Goal: Task Accomplishment & Management: Manage account settings

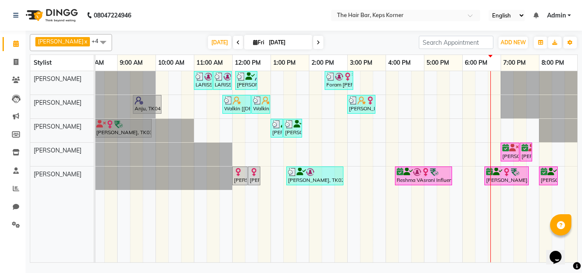
drag, startPoint x: 582, startPoint y: 64, endPoint x: 570, endPoint y: 115, distance: 52.2
click at [578, 72] on div "[PERSON_NAME] x [PERSON_NAME] x [PERSON_NAME] x [PERSON_NAME] x [PERSON_NAME] x…" at bounding box center [304, 148] width 557 height 235
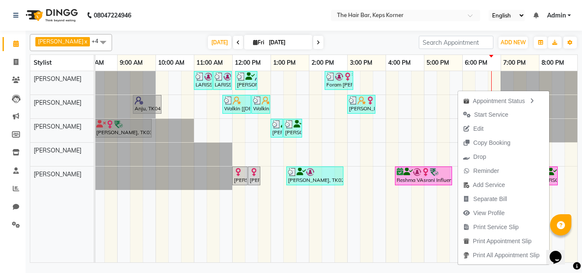
click at [305, 25] on nav "08047224946 Select Location × The Hair Bar, Keps Korner English ENGLISH Español…" at bounding box center [291, 15] width 582 height 31
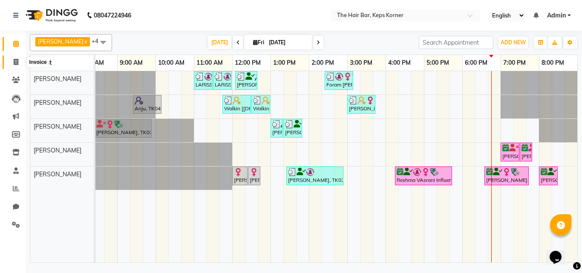
click at [15, 59] on icon at bounding box center [16, 62] width 5 height 6
select select "service"
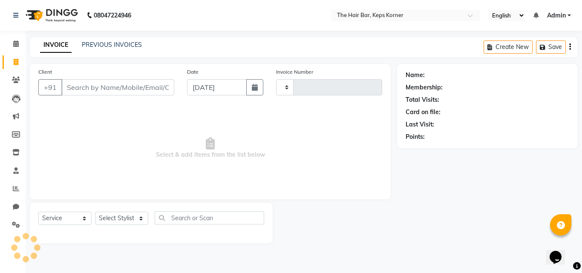
type input "1629"
select select "8992"
click at [17, 79] on icon at bounding box center [16, 80] width 8 height 6
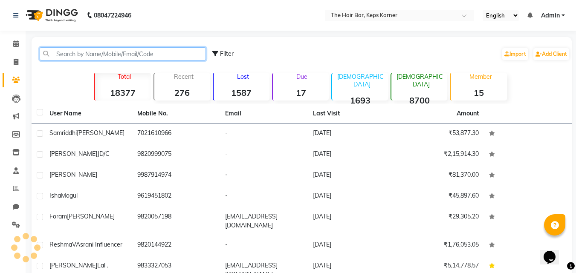
click at [96, 57] on input "text" at bounding box center [123, 53] width 166 height 13
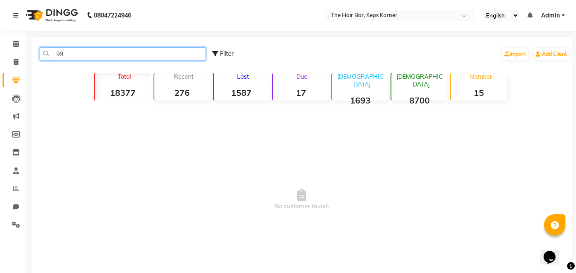
type input "9"
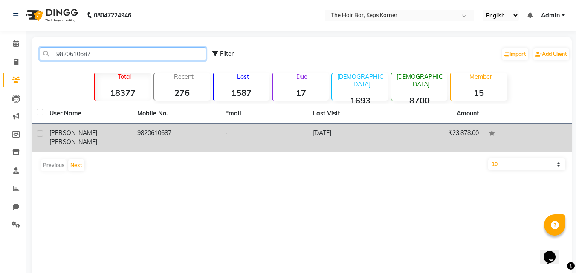
type input "9820610687"
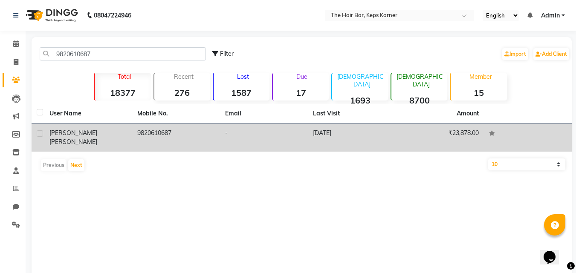
click at [151, 138] on td "9820610687" at bounding box center [176, 138] width 88 height 28
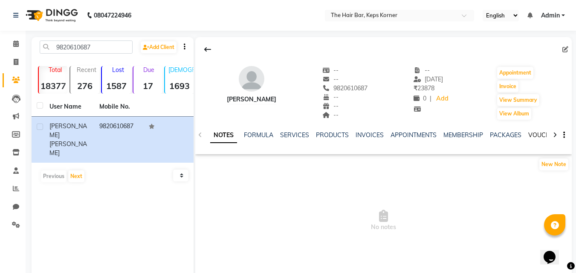
click at [538, 134] on link "VOUCHERS" at bounding box center [545, 135] width 34 height 8
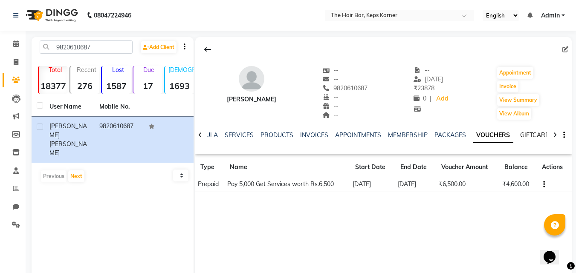
click at [531, 136] on link "GIFTCARDS" at bounding box center [536, 135] width 33 height 8
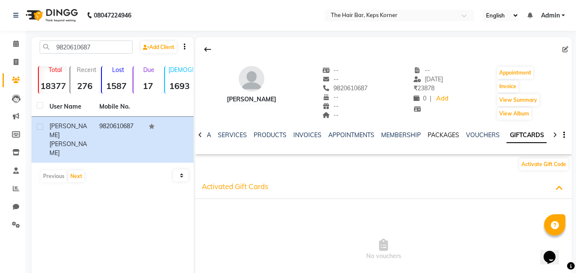
click at [444, 136] on link "PACKAGES" at bounding box center [444, 135] width 32 height 8
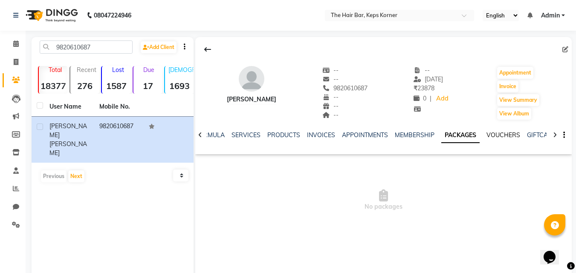
click at [501, 133] on link "VOUCHERS" at bounding box center [504, 135] width 34 height 8
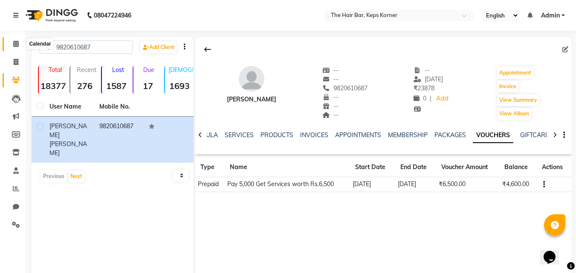
click at [19, 44] on span at bounding box center [16, 44] width 15 height 10
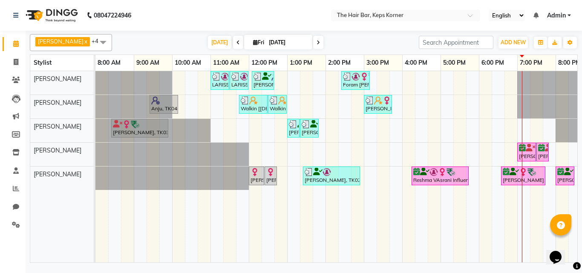
scroll to position [0, 17]
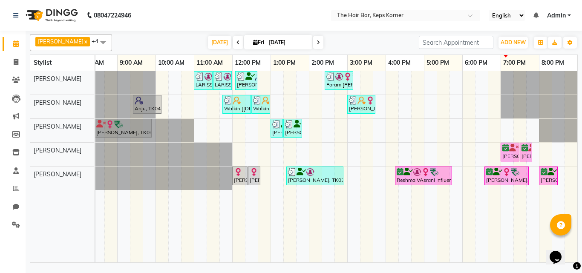
click at [317, 44] on icon at bounding box center [318, 42] width 3 height 5
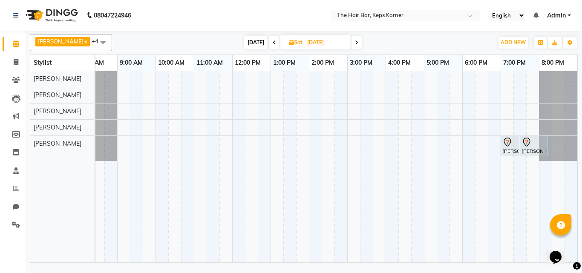
click at [246, 40] on span "[DATE]" at bounding box center [255, 42] width 23 height 13
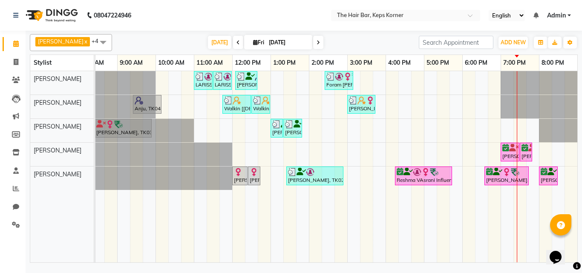
click at [317, 41] on icon at bounding box center [318, 42] width 3 height 5
type input "[DATE]"
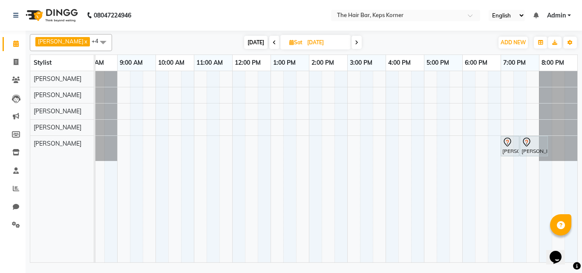
click at [468, 141] on div "[PERSON_NAME], 07:00 PM-07:30 PM, Out Curls /Blow Dry (Medium Hair) [PERSON_NAM…" at bounding box center [328, 166] width 499 height 191
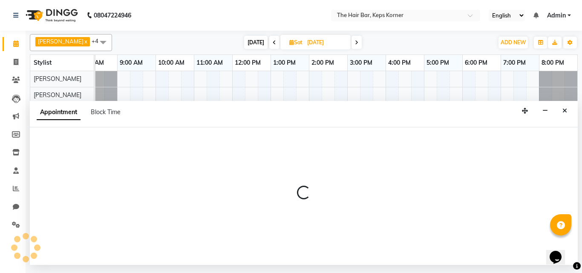
select select "92085"
select select "1080"
select select "tentative"
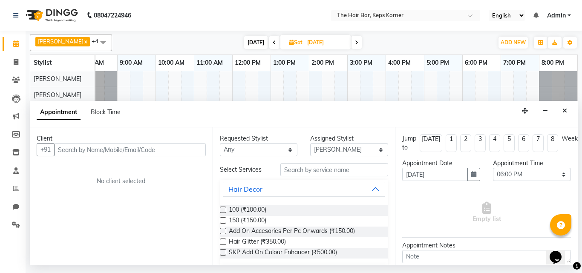
click at [83, 148] on input "text" at bounding box center [130, 149] width 152 height 13
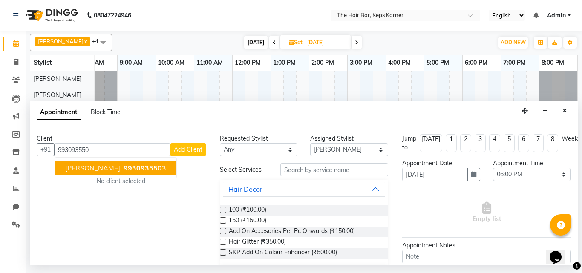
click at [124, 170] on span "993093550" at bounding box center [143, 168] width 38 height 9
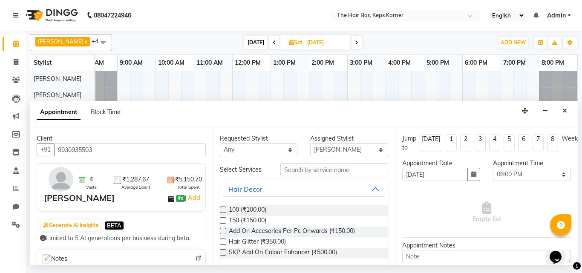
type input "9930935503"
click at [268, 149] on select "Any [PERSON_NAME] Admin [PERSON_NAME] [PERSON_NAME], Raza . [PERSON_NAME], [PER…" at bounding box center [259, 149] width 78 height 13
select select "92085"
click at [220, 143] on select "Any [PERSON_NAME] Admin [PERSON_NAME] [PERSON_NAME], Raza . [PERSON_NAME], [PER…" at bounding box center [259, 149] width 78 height 13
click at [308, 169] on input "text" at bounding box center [335, 169] width 108 height 13
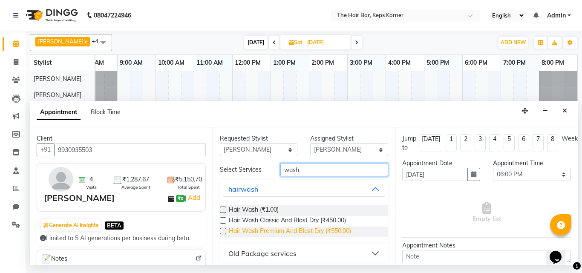
type input "wash"
click at [297, 228] on span "Hair Wash Premium And Blast Dry (₹550.00)" at bounding box center [290, 232] width 122 height 11
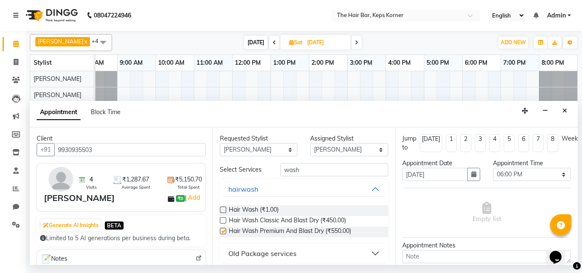
checkbox input "false"
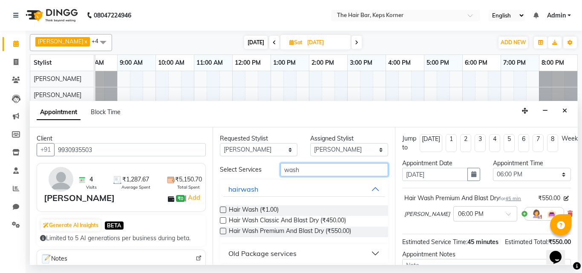
click at [316, 165] on input "wash" at bounding box center [335, 169] width 108 height 13
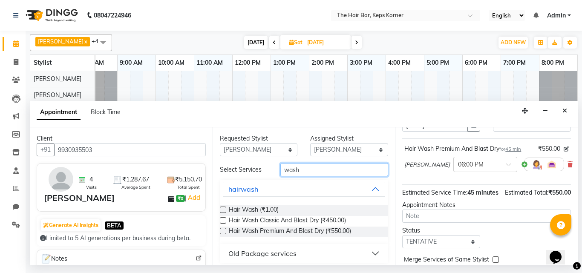
scroll to position [102, 0]
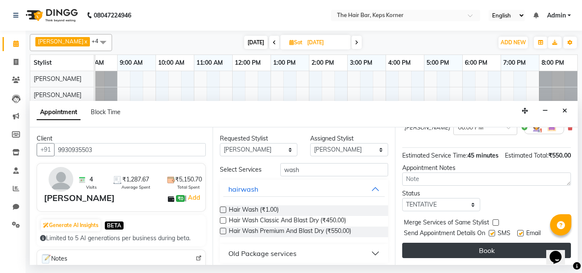
click at [452, 250] on button "Book" at bounding box center [487, 250] width 169 height 15
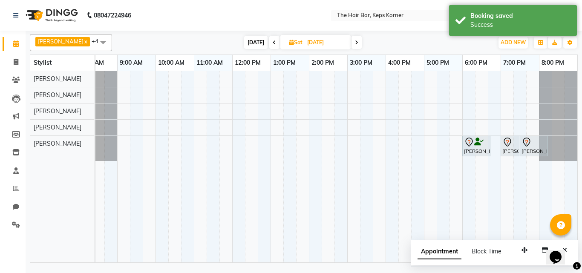
click at [245, 43] on span "[DATE]" at bounding box center [255, 42] width 23 height 13
type input "[DATE]"
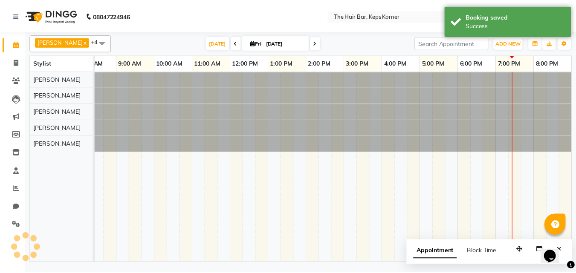
scroll to position [0, 17]
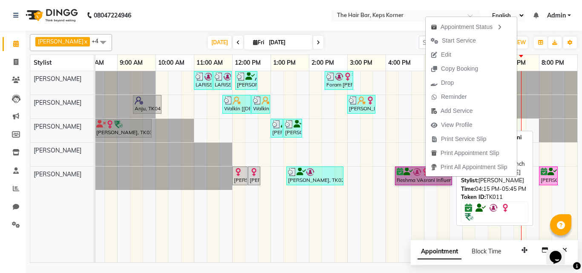
click at [414, 180] on link "Reshma VAsrani Influencer, TK11, 04:15 PM-05:45 PM, Touch Up 1 Inch With [PERSO…" at bounding box center [423, 176] width 57 height 19
select select "6"
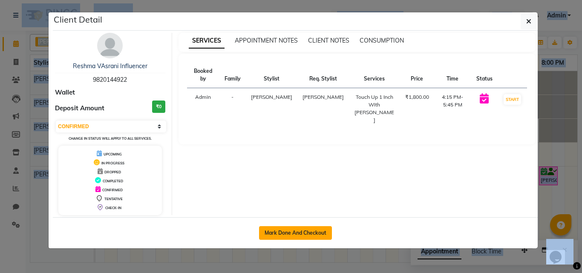
click at [316, 232] on button "Mark Done And Checkout" at bounding box center [295, 233] width 73 height 14
select select "service"
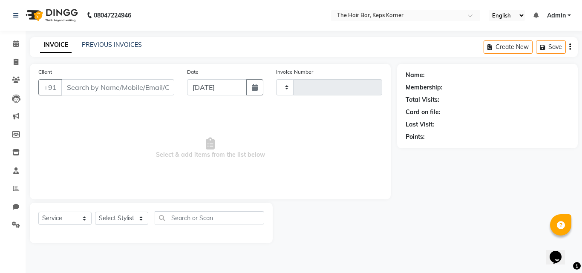
type input "1629"
select select "3"
select select "8992"
type input "9820144922"
select select "92085"
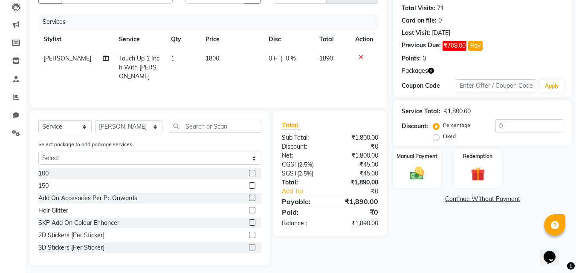
scroll to position [97, 0]
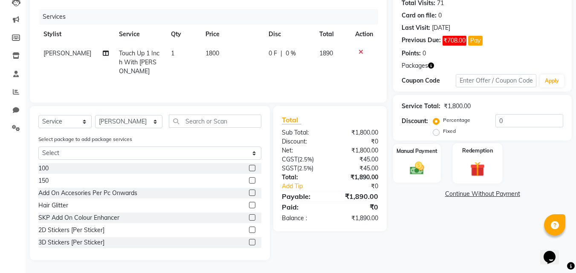
click at [473, 161] on img at bounding box center [478, 169] width 24 height 18
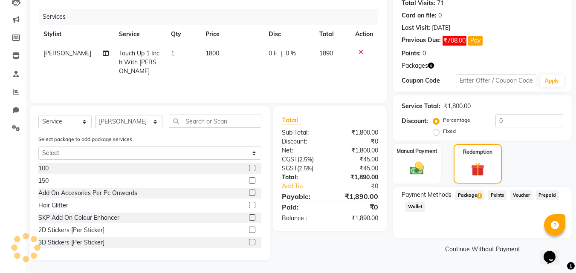
click at [471, 193] on span "Package 1" at bounding box center [469, 196] width 29 height 10
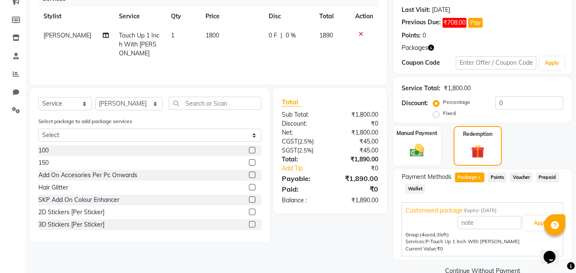
scroll to position [132, 0]
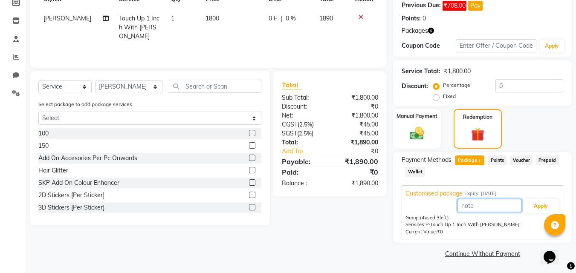
click at [480, 204] on input "text" at bounding box center [490, 205] width 64 height 13
click at [478, 206] on input "text" at bounding box center [490, 205] width 64 height 13
click at [547, 206] on button "Apply" at bounding box center [540, 206] width 35 height 14
type input "Customised package"
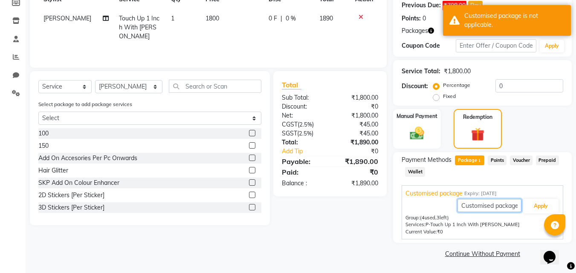
click at [506, 205] on input "Customised package" at bounding box center [490, 205] width 64 height 13
click at [551, 205] on button "Apply" at bounding box center [540, 206] width 35 height 14
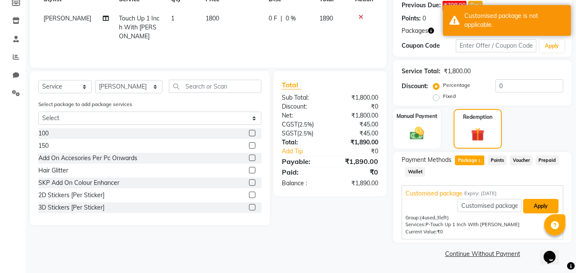
click at [551, 205] on button "Apply" at bounding box center [540, 206] width 35 height 14
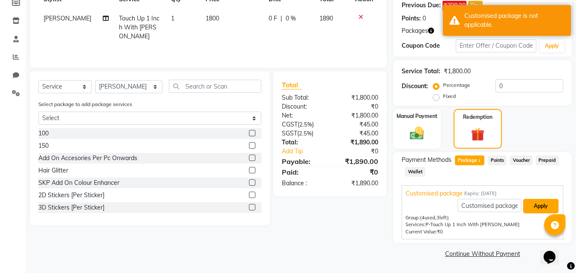
click at [551, 204] on button "Apply" at bounding box center [540, 206] width 35 height 14
click at [495, 161] on span "Points" at bounding box center [497, 161] width 19 height 10
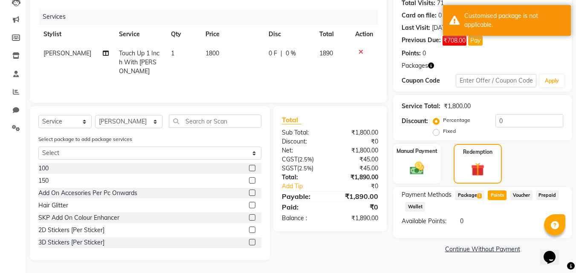
click at [520, 193] on span "Voucher" at bounding box center [521, 196] width 23 height 10
click at [547, 197] on span "Prepaid" at bounding box center [547, 196] width 23 height 10
click at [412, 206] on span "Wallet" at bounding box center [415, 207] width 20 height 10
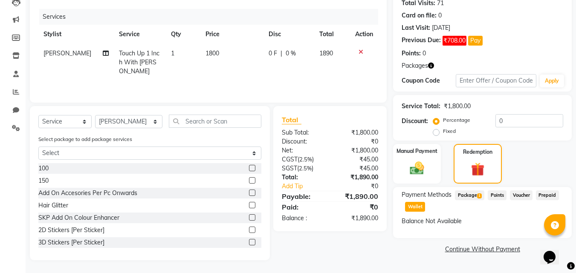
click at [472, 196] on span "Package 1" at bounding box center [469, 196] width 29 height 10
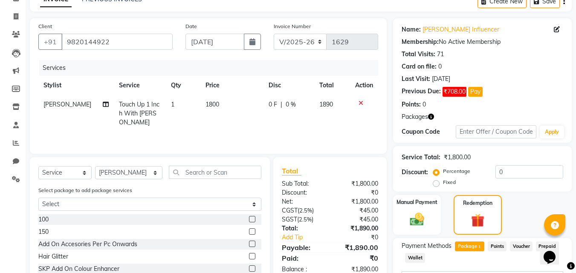
scroll to position [128, 0]
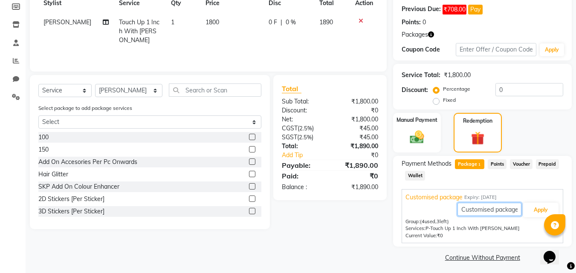
click at [485, 211] on input "Customised package" at bounding box center [490, 209] width 64 height 13
click at [542, 211] on button "Apply" at bounding box center [540, 210] width 35 height 14
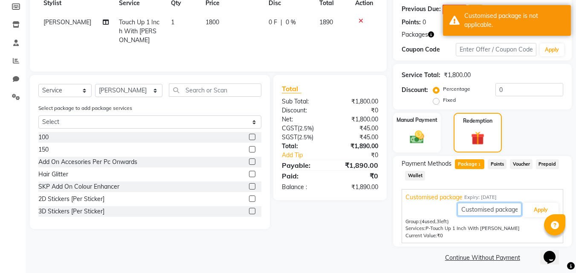
click at [507, 211] on input "Customised package" at bounding box center [490, 209] width 64 height 13
type input "C"
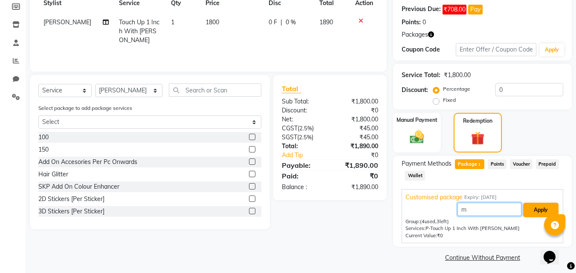
type input "m"
click at [542, 211] on button "Apply" at bounding box center [540, 210] width 35 height 14
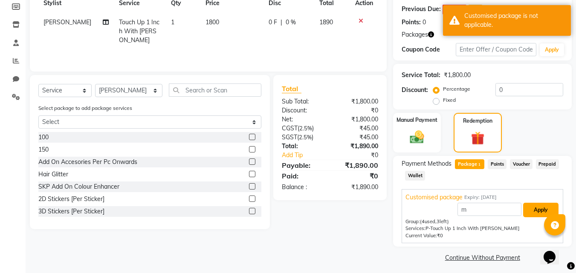
click at [540, 211] on button "Apply" at bounding box center [540, 210] width 35 height 14
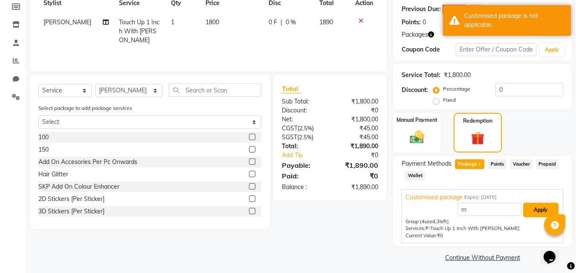
click at [540, 211] on button "Apply" at bounding box center [540, 210] width 35 height 14
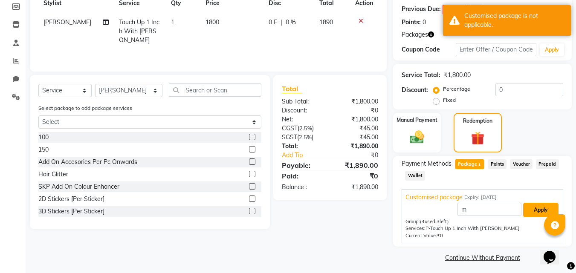
click at [540, 211] on button "Apply" at bounding box center [540, 210] width 35 height 14
click at [539, 209] on button "Apply" at bounding box center [540, 210] width 35 height 14
click at [533, 211] on button "Apply" at bounding box center [540, 210] width 35 height 14
click at [533, 210] on button "Apply" at bounding box center [540, 210] width 35 height 14
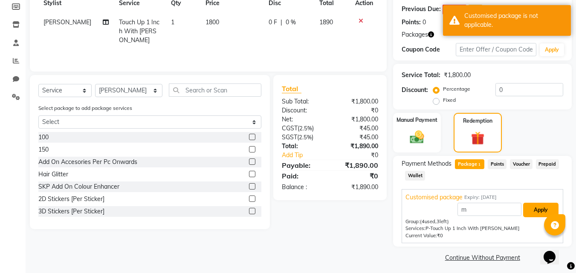
click at [533, 210] on button "Apply" at bounding box center [540, 210] width 35 height 14
click at [533, 209] on button "Apply" at bounding box center [540, 210] width 35 height 14
click at [531, 208] on button "Apply" at bounding box center [540, 210] width 35 height 14
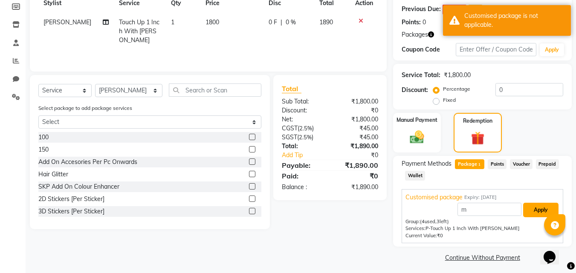
click at [531, 208] on button "Apply" at bounding box center [540, 210] width 35 height 14
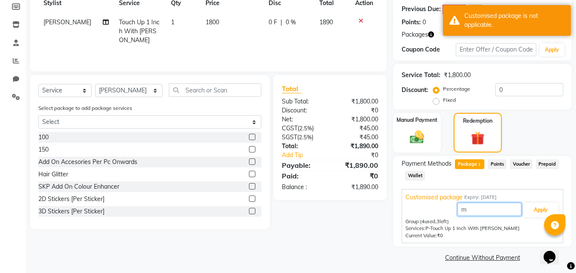
click at [478, 208] on input "m" at bounding box center [490, 209] width 64 height 13
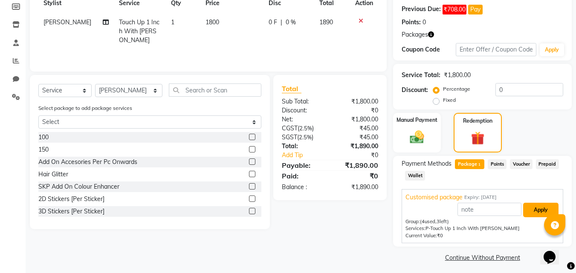
click at [542, 211] on button "Apply" at bounding box center [540, 210] width 35 height 14
type input "Customised package"
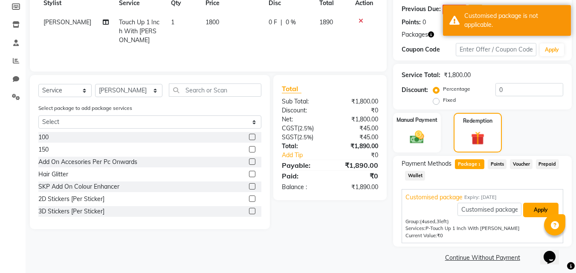
click at [542, 211] on button "Apply" at bounding box center [540, 210] width 35 height 14
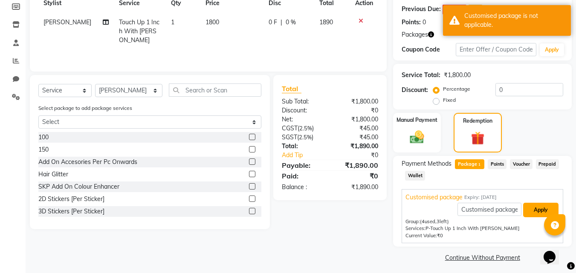
click at [542, 211] on button "Apply" at bounding box center [540, 210] width 35 height 14
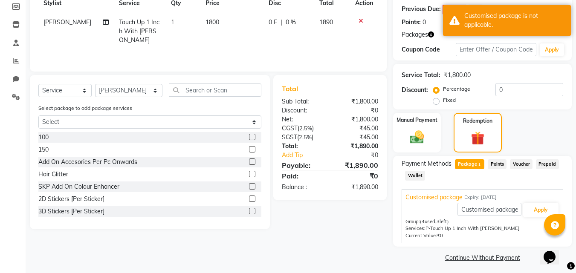
click at [413, 234] on span "Current Value:" at bounding box center [422, 236] width 32 height 6
drag, startPoint x: 413, startPoint y: 234, endPoint x: 441, endPoint y: 235, distance: 28.2
click at [441, 235] on div "Current Value: ₹0" at bounding box center [483, 235] width 154 height 7
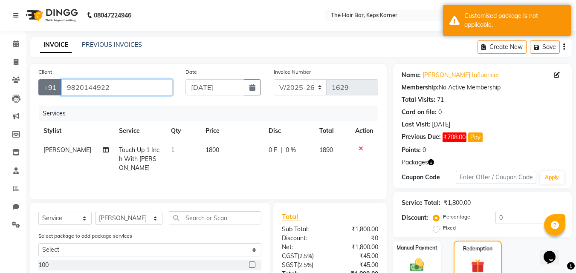
drag, startPoint x: 119, startPoint y: 89, endPoint x: 54, endPoint y: 87, distance: 64.8
click at [54, 87] on div "[PHONE_NUMBER]" at bounding box center [105, 87] width 134 height 16
click at [19, 80] on icon at bounding box center [16, 80] width 8 height 6
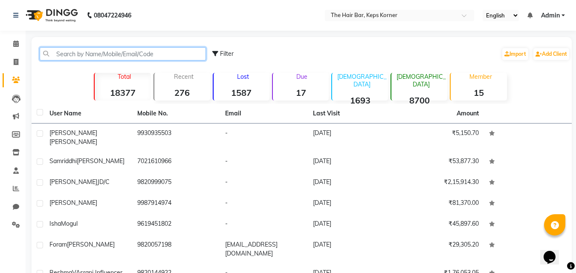
paste input "9820144922"
click at [115, 56] on input "9820144922" at bounding box center [123, 53] width 166 height 13
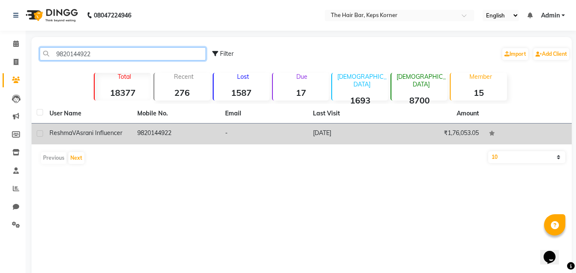
type input "9820144922"
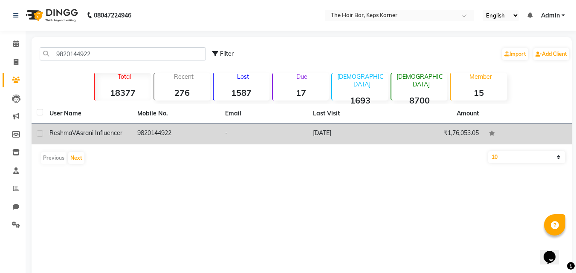
click at [171, 139] on td "9820144922" at bounding box center [176, 134] width 88 height 21
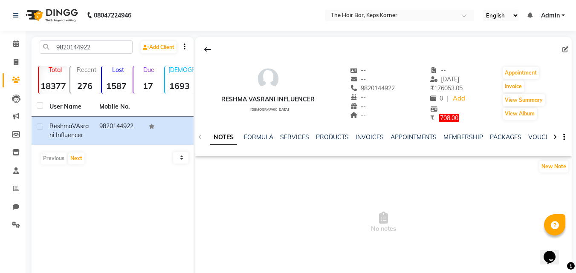
drag, startPoint x: 353, startPoint y: 137, endPoint x: 360, endPoint y: 138, distance: 6.9
click at [353, 138] on ul "NOTES FORMULA SERVICES PRODUCTS INVOICES APPOINTMENTS MEMBERSHIP PACKAGES VOUCH…" at bounding box center [481, 137] width 542 height 9
click at [494, 137] on link "PACKAGES" at bounding box center [506, 137] width 32 height 8
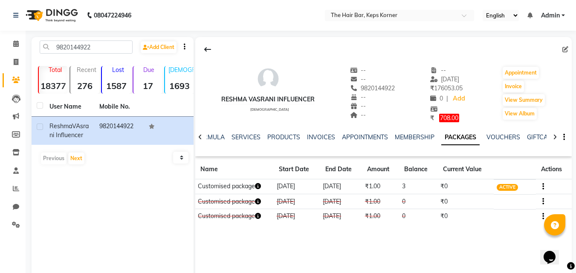
click at [541, 186] on button "button" at bounding box center [541, 186] width 5 height 9
drag, startPoint x: 479, startPoint y: 229, endPoint x: 473, endPoint y: 219, distance: 11.3
click at [478, 228] on div "Reshma VAsrani Influencer [DEMOGRAPHIC_DATA] -- -- 9820144922 -- -- -- -- [DATE…" at bounding box center [383, 134] width 377 height 194
click at [13, 45] on icon at bounding box center [16, 44] width 6 height 6
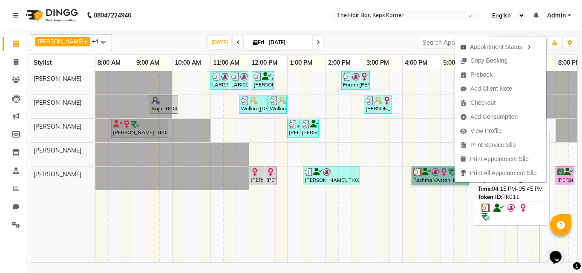
click at [432, 178] on link "Reshma VAsrani Influencer, TK11, 04:15 PM-05:45 PM, Touch Up 1 Inch With [PERSO…" at bounding box center [440, 176] width 57 height 19
select select "3"
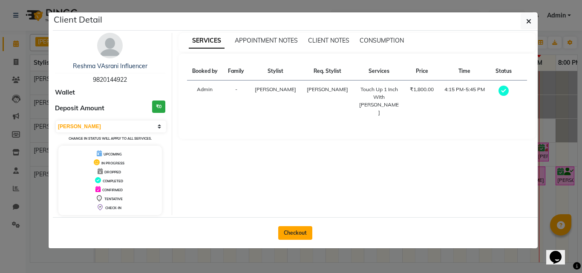
click at [299, 230] on button "Checkout" at bounding box center [295, 233] width 34 height 14
select select "8992"
select select "service"
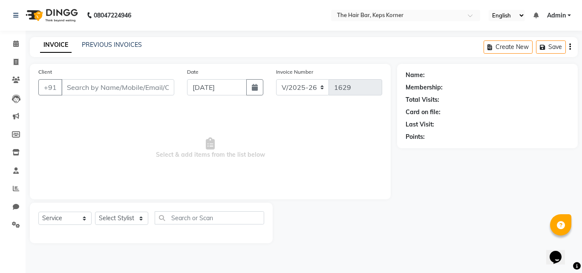
type input "9820144922"
select select "92085"
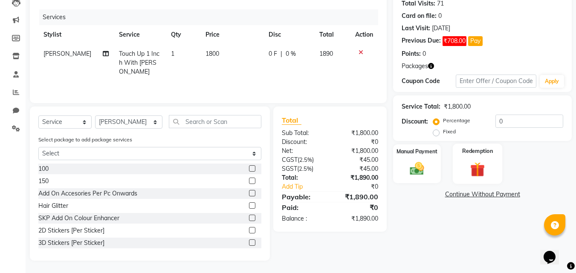
scroll to position [97, 0]
click at [470, 167] on img at bounding box center [478, 169] width 24 height 18
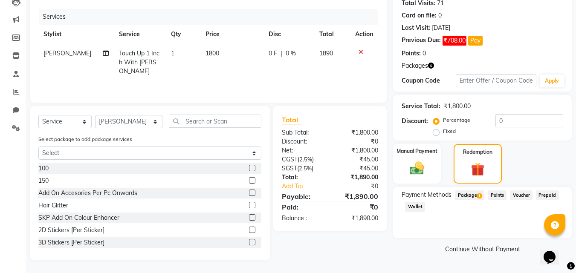
click at [470, 194] on span "Package 1" at bounding box center [469, 196] width 29 height 10
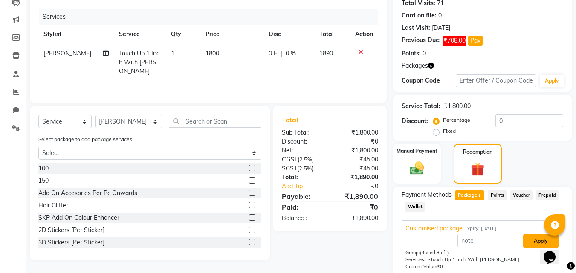
click at [532, 240] on button "Apply" at bounding box center [540, 241] width 35 height 14
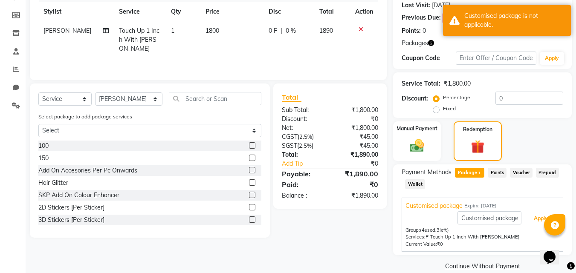
scroll to position [132, 0]
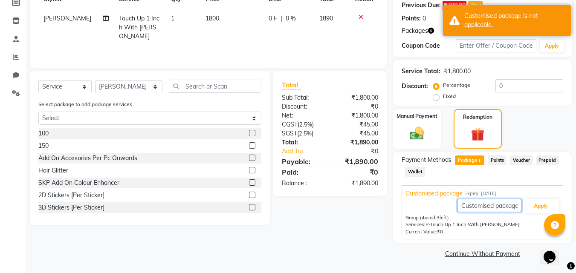
click at [480, 207] on input "Customised package" at bounding box center [490, 205] width 64 height 13
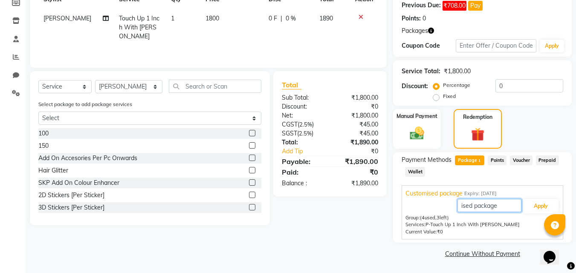
click at [511, 203] on input "ised package" at bounding box center [490, 205] width 64 height 13
type input "i"
drag, startPoint x: 536, startPoint y: 208, endPoint x: 532, endPoint y: 205, distance: 5.5
click at [536, 208] on button "Apply" at bounding box center [540, 206] width 35 height 14
type input "Customised package"
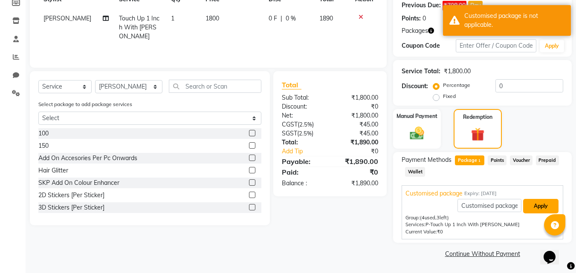
click at [532, 203] on button "Apply" at bounding box center [540, 206] width 35 height 14
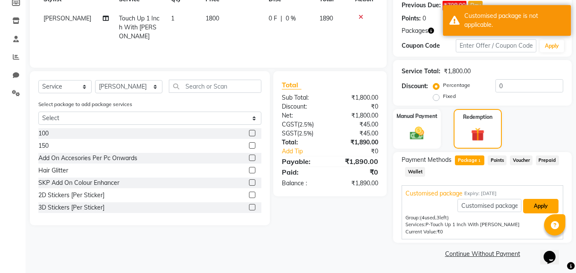
click at [532, 203] on button "Apply" at bounding box center [540, 206] width 35 height 14
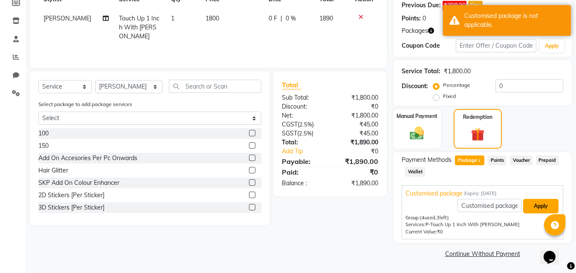
click at [532, 203] on button "Apply" at bounding box center [540, 206] width 35 height 14
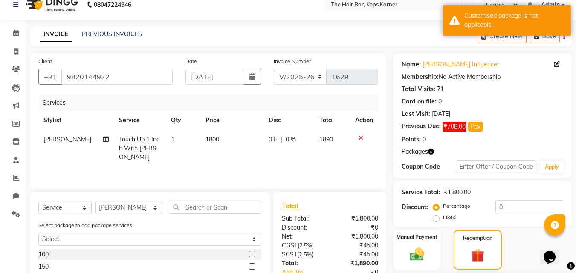
scroll to position [0, 0]
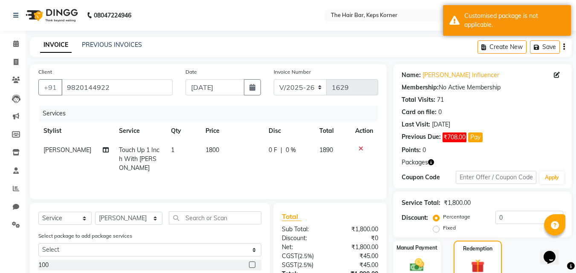
click at [136, 151] on span "Touch Up 1 Inch With [PERSON_NAME]" at bounding box center [139, 159] width 41 height 26
select select "92085"
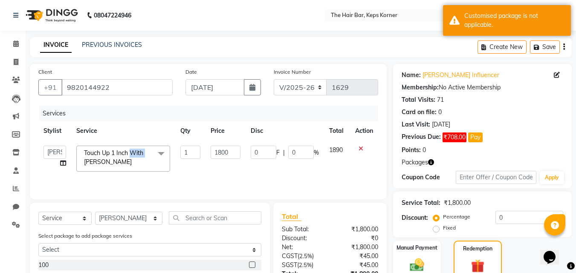
click at [136, 151] on span "Touch Up 1 Inch With [PERSON_NAME]" at bounding box center [113, 157] width 59 height 17
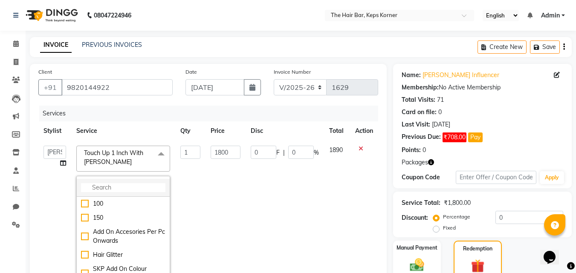
click at [133, 184] on input "multiselect-search" at bounding box center [123, 187] width 84 height 9
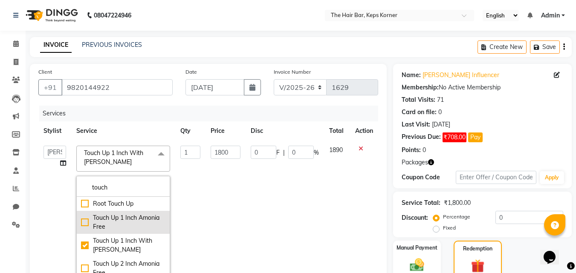
type input "touch"
click at [112, 219] on div "Touch Up 1 Inch Amonia Free" at bounding box center [123, 223] width 84 height 18
checkbox input "true"
checkbox input "false"
type input "2000"
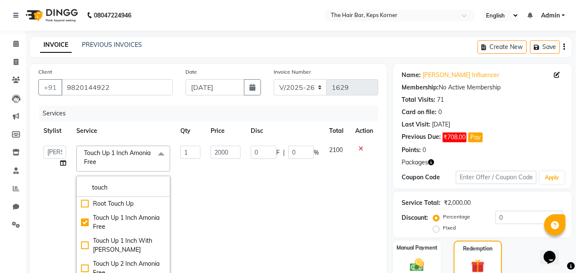
scroll to position [43, 0]
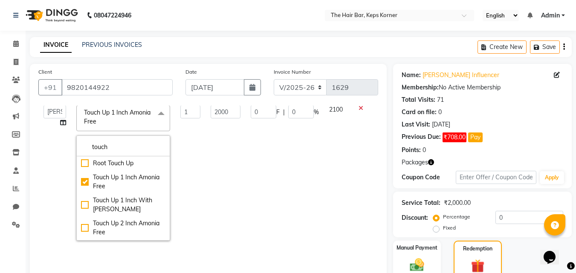
click at [256, 134] on td "0 F | 0 %" at bounding box center [285, 173] width 78 height 146
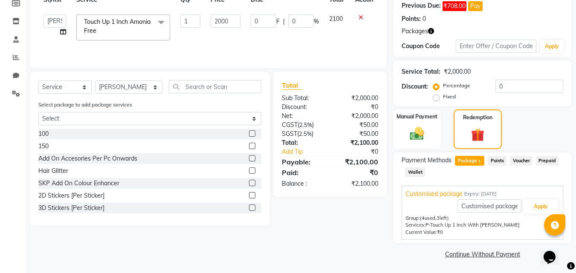
scroll to position [132, 0]
click at [543, 206] on button "Apply" at bounding box center [540, 206] width 35 height 14
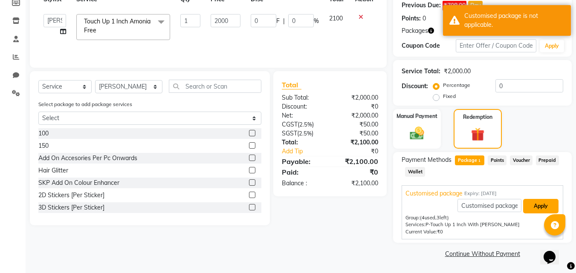
click at [543, 206] on button "Apply" at bounding box center [540, 206] width 35 height 14
click at [543, 205] on button "Apply" at bounding box center [540, 206] width 35 height 14
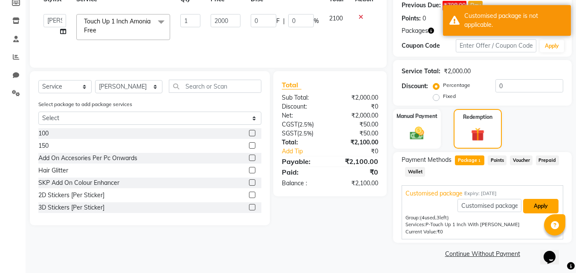
click at [543, 205] on button "Apply" at bounding box center [540, 206] width 35 height 14
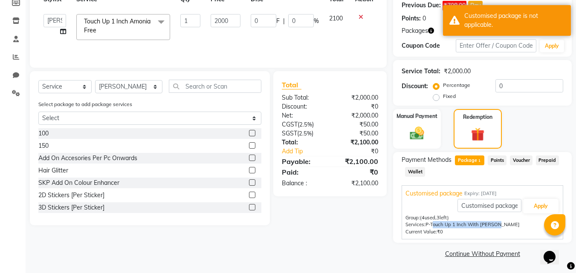
drag, startPoint x: 497, startPoint y: 225, endPoint x: 431, endPoint y: 225, distance: 66.1
click at [431, 225] on div "Services: P-Touch Up 1 Inch With [PERSON_NAME]" at bounding box center [483, 224] width 154 height 7
copy span "Touch Up 1 Inch With [PERSON_NAME]"
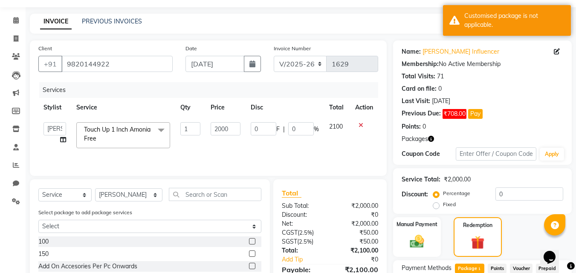
scroll to position [0, 0]
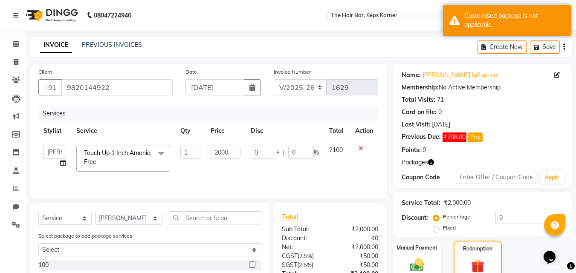
click at [142, 159] on span "Touch Up 1 Inch Amonia Free x" at bounding box center [119, 158] width 75 height 18
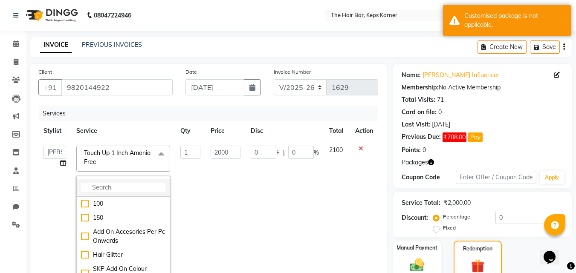
paste input "Touch Up 1 Inch With [PERSON_NAME]"
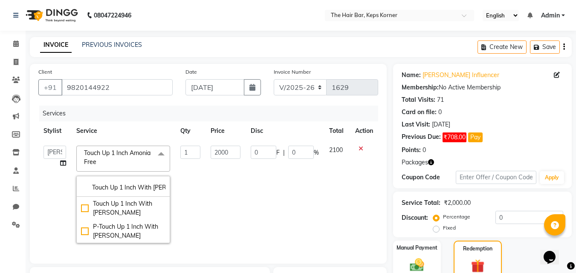
scroll to position [0, 9]
type input "Touch Up 1 Inch With [PERSON_NAME]"
click at [113, 227] on div "P-Touch Up 1 Inch With [PERSON_NAME]" at bounding box center [123, 232] width 84 height 18
checkbox input "true"
type input "1800"
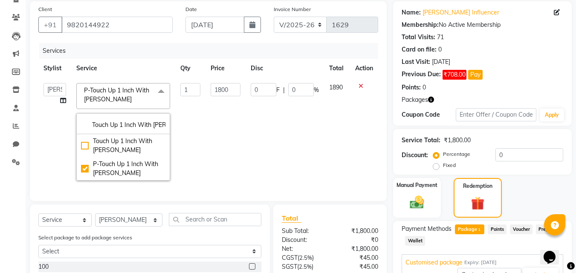
scroll to position [168, 0]
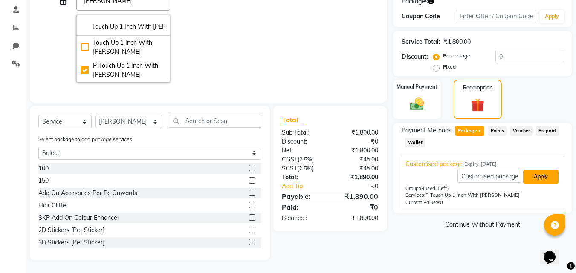
click at [547, 170] on button "Apply" at bounding box center [540, 177] width 35 height 14
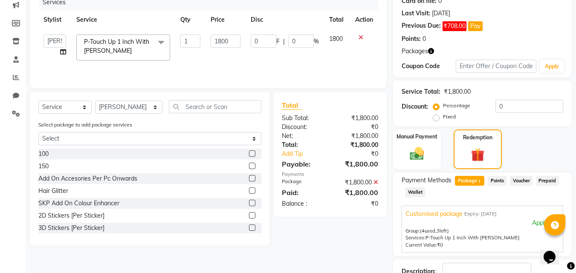
scroll to position [173, 0]
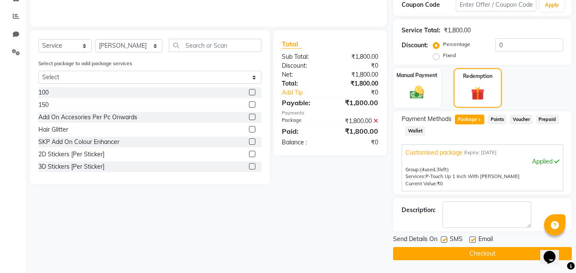
click at [454, 253] on button "Checkout" at bounding box center [482, 253] width 179 height 13
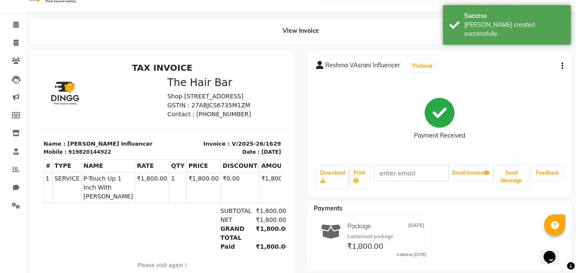
scroll to position [30, 0]
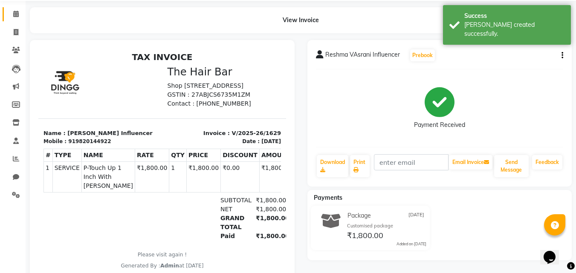
click at [16, 15] on icon at bounding box center [16, 14] width 6 height 6
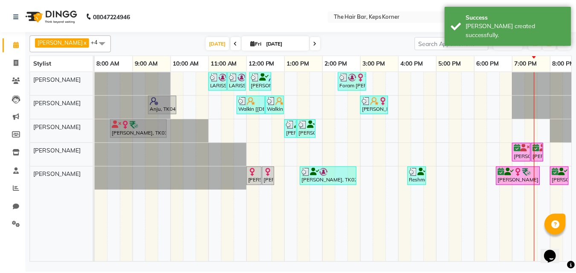
scroll to position [0, 17]
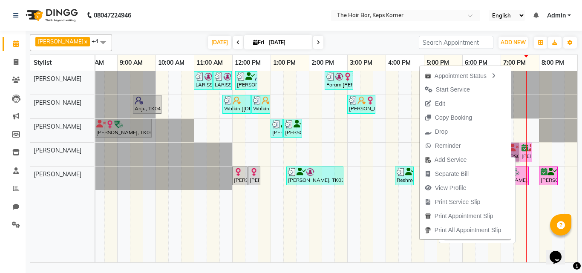
click at [525, 154] on div "[PERSON_NAME], TK01, 07:30 PM-07:50 PM, OPI polish" at bounding box center [526, 152] width 11 height 16
select select "6"
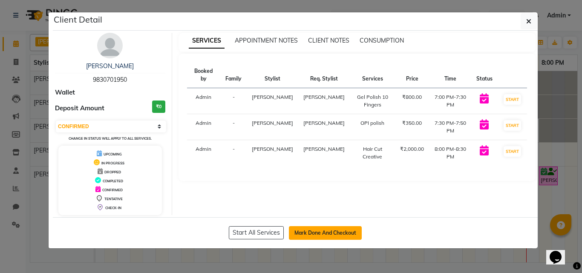
click at [320, 232] on button "Mark Done And Checkout" at bounding box center [325, 233] width 73 height 14
select select "service"
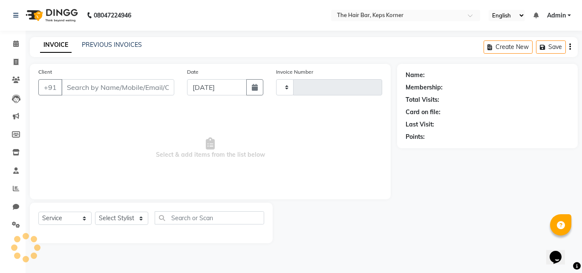
type input "1630"
select select "8992"
type input "9830701950"
select select "92090"
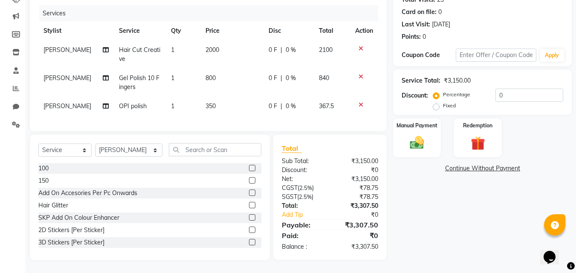
scroll to position [116, 0]
click at [360, 102] on icon at bounding box center [361, 105] width 5 height 6
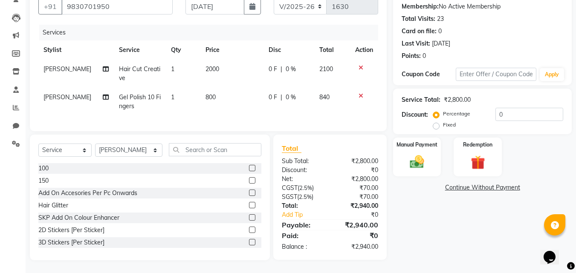
scroll to position [87, 0]
click at [411, 159] on img at bounding box center [417, 162] width 24 height 17
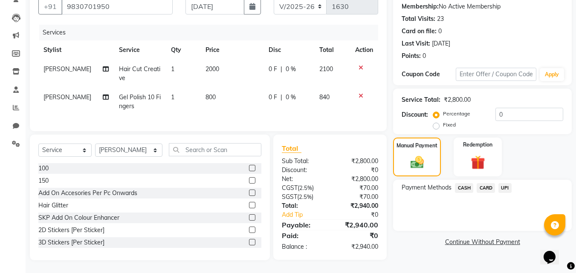
click at [461, 183] on span "CASH" at bounding box center [464, 188] width 18 height 10
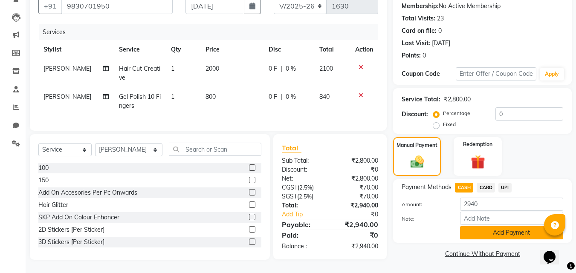
click at [485, 226] on button "Add Payment" at bounding box center [511, 232] width 103 height 13
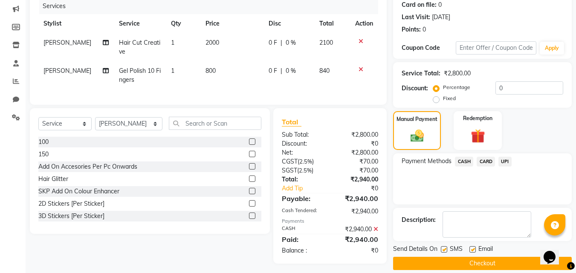
scroll to position [117, 0]
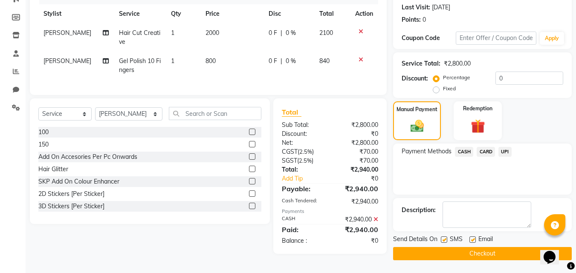
click at [461, 254] on button "Checkout" at bounding box center [482, 253] width 179 height 13
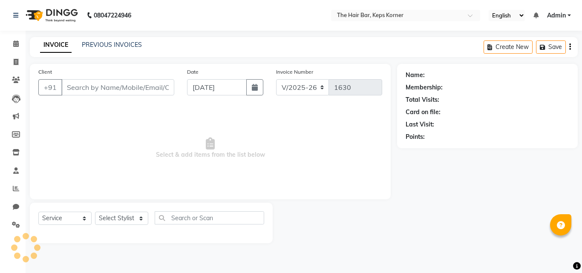
select select "8992"
select select "service"
click at [15, 46] on icon at bounding box center [16, 44] width 6 height 6
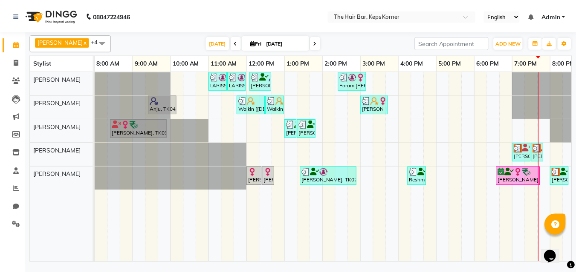
scroll to position [0, 17]
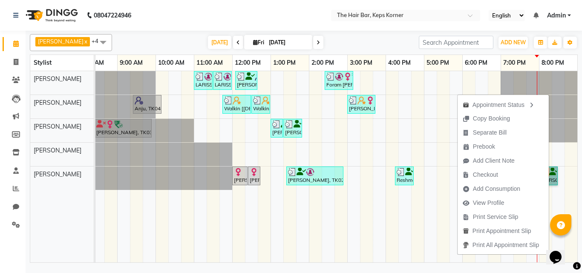
click at [287, 240] on td at bounding box center [290, 166] width 13 height 191
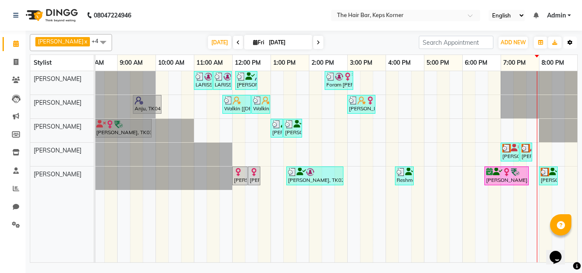
click at [568, 47] on button "Toggle Dropdown" at bounding box center [571, 43] width 14 height 12
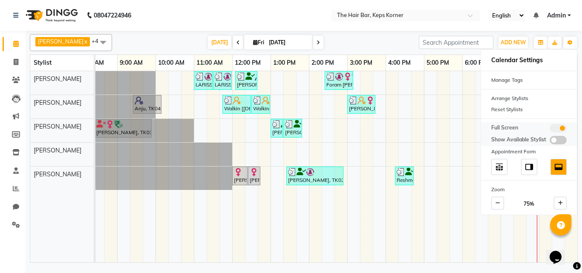
click at [556, 130] on span at bounding box center [558, 128] width 17 height 9
click at [550, 130] on input "checkbox" at bounding box center [550, 130] width 0 height 0
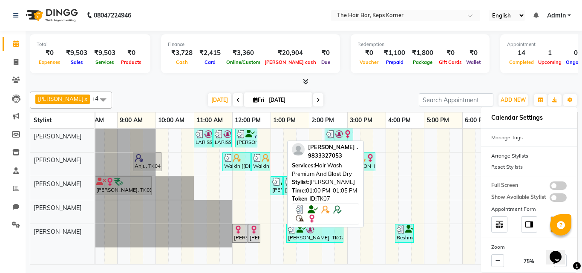
click at [281, 183] on img at bounding box center [276, 182] width 9 height 9
select select "3"
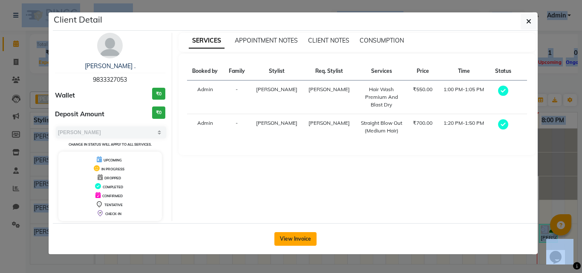
click at [297, 240] on button "View Invoice" at bounding box center [296, 239] width 42 height 14
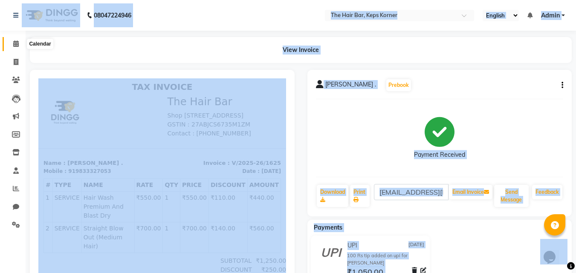
drag, startPoint x: 16, startPoint y: 45, endPoint x: 33, endPoint y: 46, distance: 17.1
click at [16, 45] on icon at bounding box center [16, 44] width 6 height 6
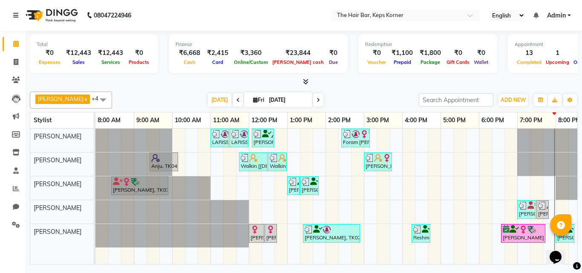
scroll to position [0, 17]
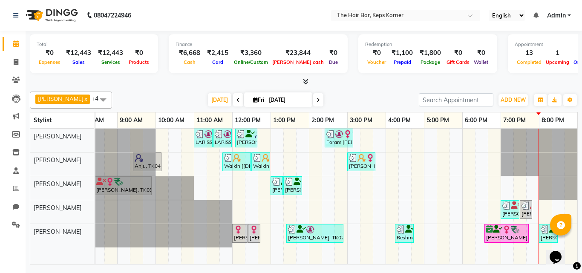
click at [313, 102] on span at bounding box center [318, 99] width 10 height 13
type input "[DATE]"
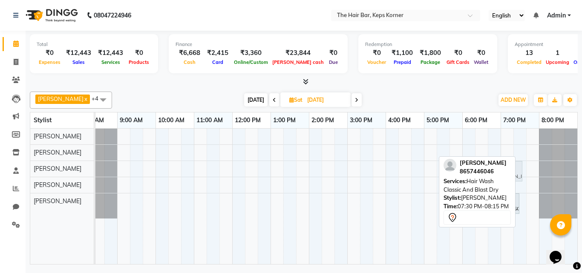
drag, startPoint x: 537, startPoint y: 206, endPoint x: 511, endPoint y: 164, distance: 49.0
click at [511, 164] on div "Tausif Shaikh x Mayola Dcosta x Raza Qureshi x Siddhesh Maheshkar x Sohail Idri…" at bounding box center [304, 176] width 548 height 177
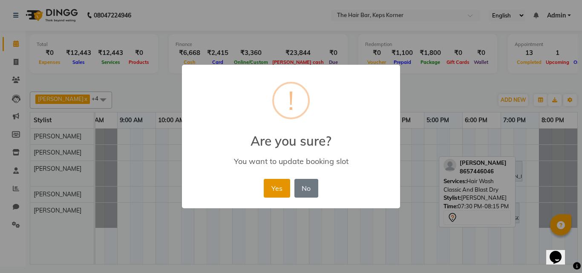
click at [286, 187] on button "Yes" at bounding box center [277, 188] width 26 height 19
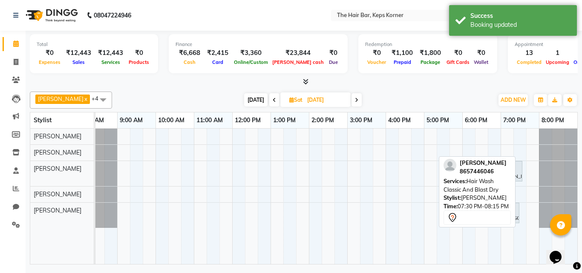
click at [375, 101] on div "Today Sat 04-10-2025" at bounding box center [302, 100] width 373 height 13
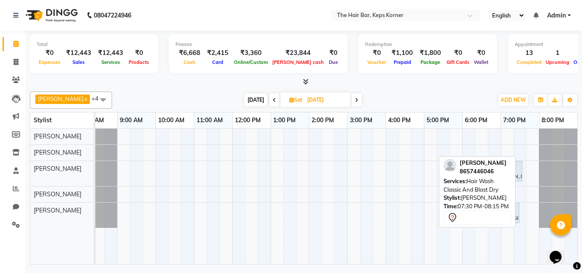
click at [393, 109] on div "Tausif Shaikh x Mayola Dcosta x Raza Qureshi x Siddhesh Maheshkar x Sohail Idri…" at bounding box center [304, 176] width 548 height 177
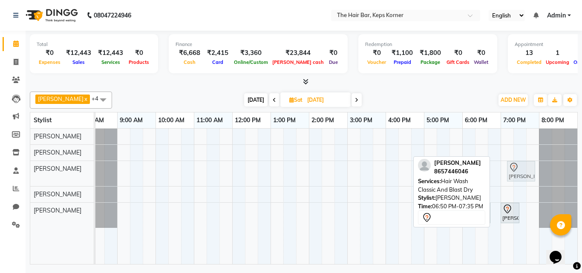
drag, startPoint x: 510, startPoint y: 170, endPoint x: 517, endPoint y: 170, distance: 6.8
click at [79, 170] on div "Madhuri Mam, 06:50 PM-07:35 PM, Hair Wash Classic And Blast Dry Madhuri Mam, 06…" at bounding box center [79, 173] width 0 height 25
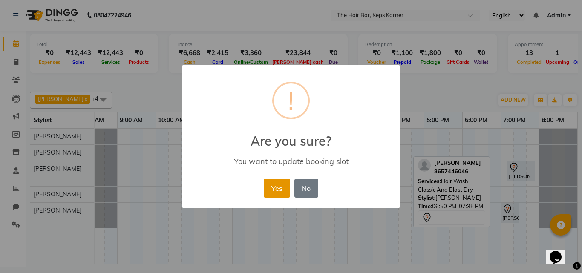
click at [276, 188] on button "Yes" at bounding box center [277, 188] width 26 height 19
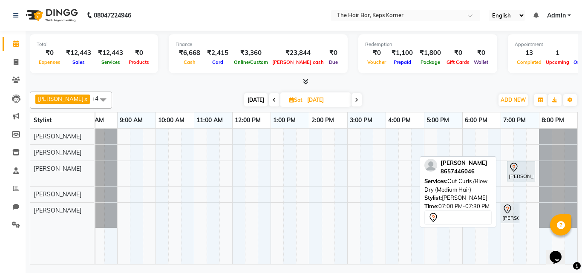
click at [510, 213] on icon at bounding box center [508, 209] width 10 height 10
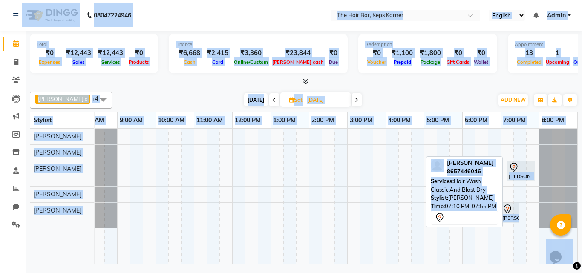
click at [530, 172] on div at bounding box center [521, 167] width 25 height 10
select select "7"
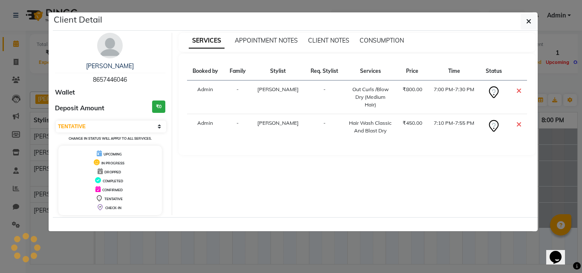
click at [530, 172] on div "SERVICES APPOINTMENT NOTES CLIENT NOTES CONSUMPTION Booked by Family Stylist Re…" at bounding box center [357, 124] width 371 height 183
click at [155, 124] on select "Select CONFIRMED TENTATIVE" at bounding box center [111, 127] width 110 height 12
click at [533, 19] on button "button" at bounding box center [529, 21] width 16 height 16
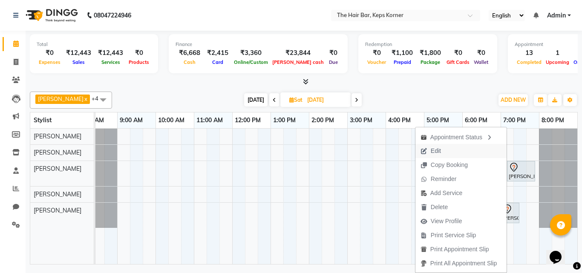
click at [440, 150] on span "Edit" at bounding box center [431, 151] width 31 height 14
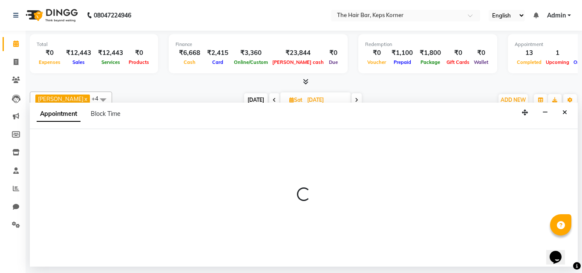
select select "tentative"
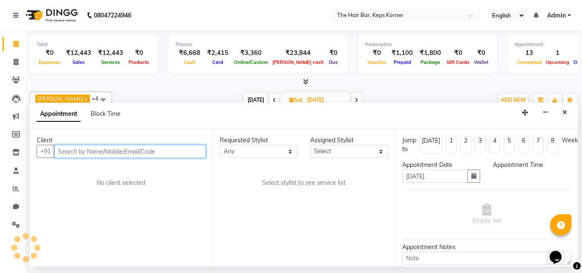
select select "92086"
select select "1140"
select select "4563"
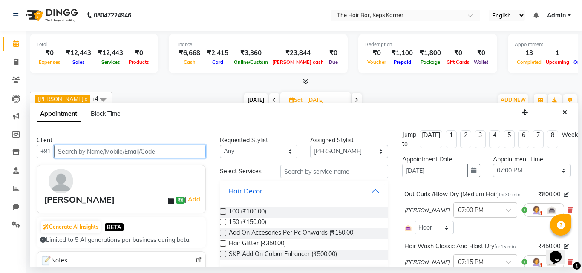
scroll to position [0, 0]
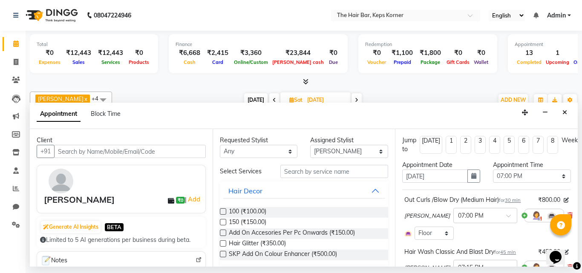
click at [430, 217] on span "[PERSON_NAME]" at bounding box center [428, 216] width 46 height 9
click at [429, 217] on span "[PERSON_NAME]" at bounding box center [428, 216] width 46 height 9
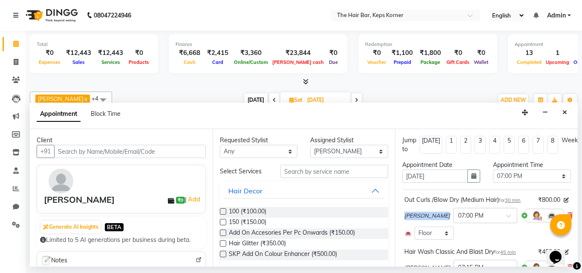
click at [429, 217] on span "[PERSON_NAME]" at bounding box center [428, 216] width 46 height 9
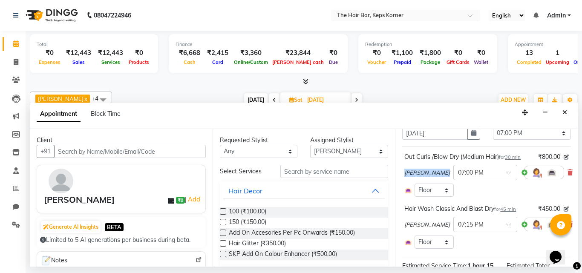
scroll to position [43, 0]
click at [524, 173] on div at bounding box center [544, 173] width 40 height 14
click at [565, 110] on icon "Close" at bounding box center [565, 113] width 5 height 6
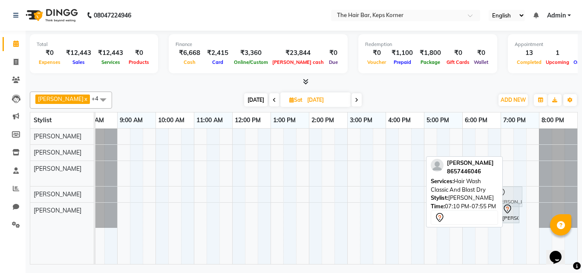
drag, startPoint x: 517, startPoint y: 169, endPoint x: 510, endPoint y: 191, distance: 23.7
click at [510, 191] on tbody "Madhuri Mam, 07:10 PM-07:55 PM, Hair Wash Classic And Blast Dry Madhuri Mam, 07…" at bounding box center [328, 178] width 499 height 99
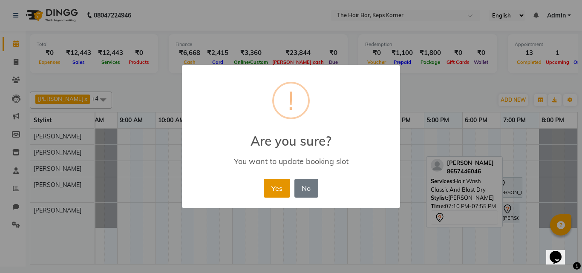
click at [271, 190] on button "Yes" at bounding box center [277, 188] width 26 height 19
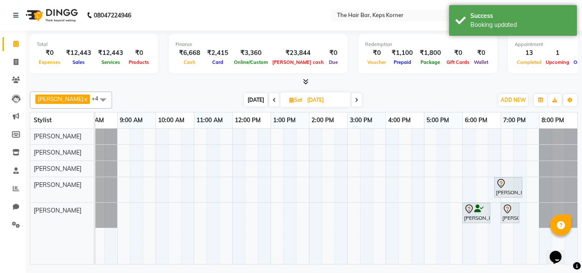
click at [504, 168] on div "Madhuri Mam, 06:50 PM-07:35 PM, Hair Wash Classic And Blast Dry Krisha Patel, 0…" at bounding box center [328, 197] width 499 height 136
select select "92086"
select select "tentative"
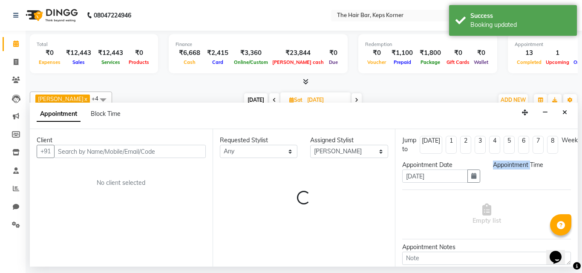
click at [504, 168] on div "Appointment Time" at bounding box center [532, 165] width 78 height 9
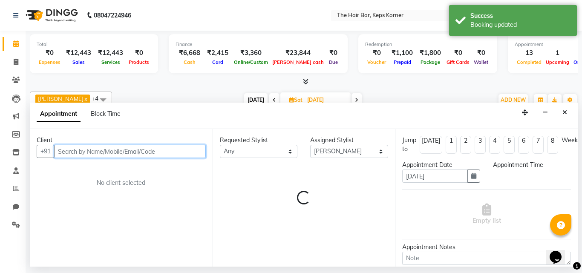
select select "1140"
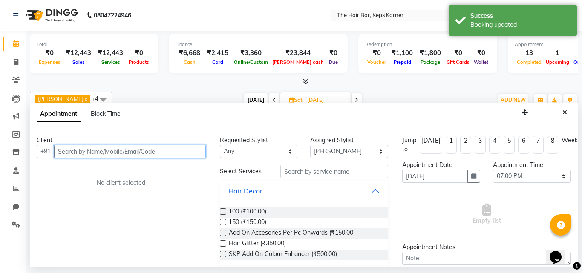
click at [158, 148] on input "text" at bounding box center [130, 151] width 152 height 13
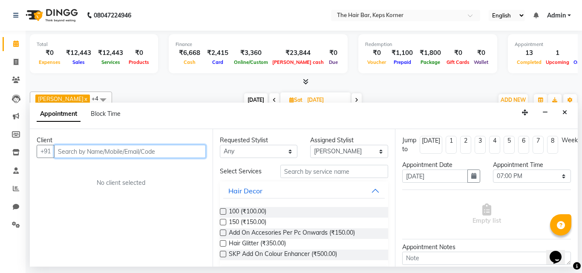
click at [165, 151] on input "text" at bounding box center [130, 151] width 152 height 13
paste input "+919871197212"
click at [70, 151] on input "+919871197212" at bounding box center [112, 151] width 116 height 13
click at [97, 154] on input "9871197212" at bounding box center [112, 151] width 116 height 13
click at [106, 150] on input "9871197212" at bounding box center [112, 151] width 116 height 13
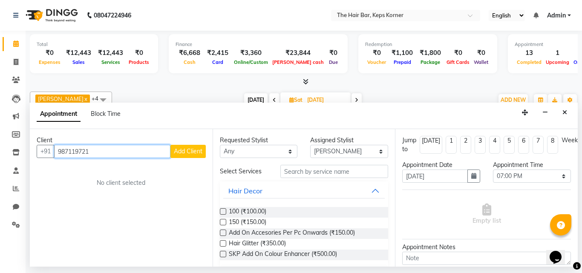
type input "9871197212"
click at [190, 151] on span "Add Client" at bounding box center [188, 152] width 29 height 8
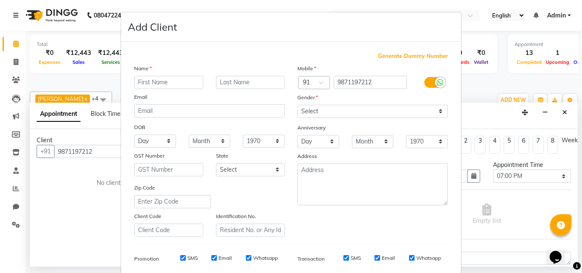
click at [475, 95] on ngb-modal-window "Add Client Generate Dummy Number Name Email DOB Day 01 02 03 04 05 06 07 08 09 …" at bounding box center [291, 136] width 582 height 273
click at [72, 228] on ngb-modal-window "Add Client Generate Dummy Number Name Email DOB Day 01 02 03 04 05 06 07 08 09 …" at bounding box center [291, 136] width 582 height 273
click at [104, 152] on ngb-modal-window "Add Client Generate Dummy Number Name Email DOB Day 01 02 03 04 05 06 07 08 09 …" at bounding box center [291, 136] width 582 height 273
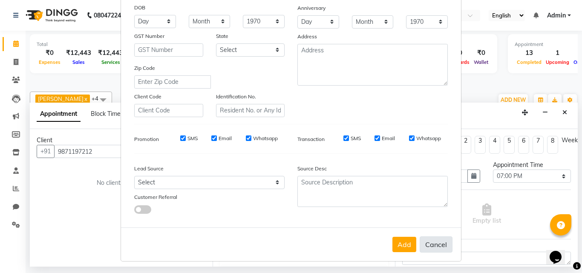
scroll to position [120, 0]
click at [443, 248] on button "Cancel" at bounding box center [436, 244] width 33 height 16
select select
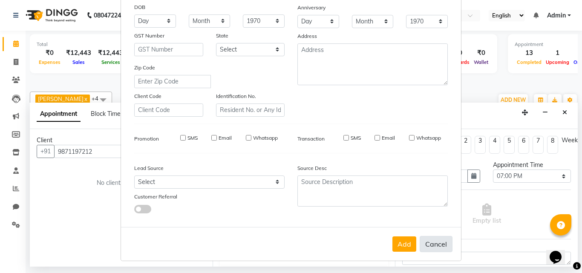
select select
checkbox input "false"
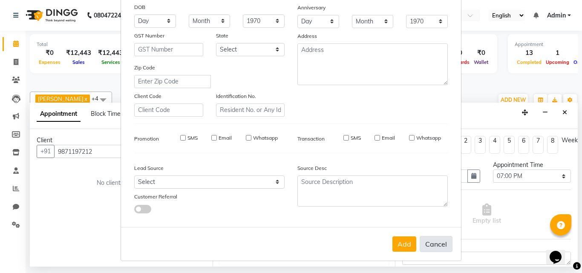
checkbox input "false"
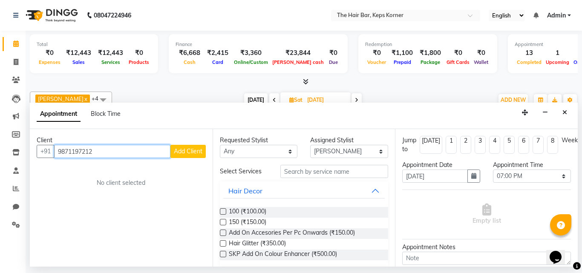
click at [101, 152] on input "9871197212" at bounding box center [112, 151] width 116 height 13
click at [133, 151] on input "9871197212" at bounding box center [112, 151] width 116 height 13
click at [568, 110] on button "Close" at bounding box center [565, 112] width 12 height 13
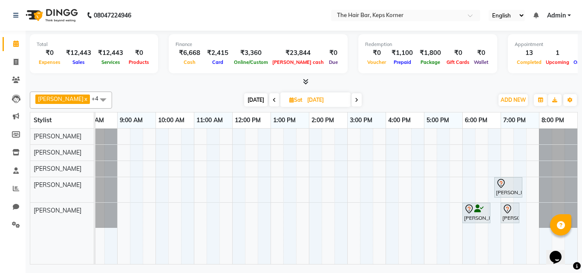
click at [510, 168] on div "Madhuri Mam, 06:50 PM-07:35 PM, Hair Wash Classic And Blast Dry Krisha Patel, 0…" at bounding box center [328, 197] width 499 height 136
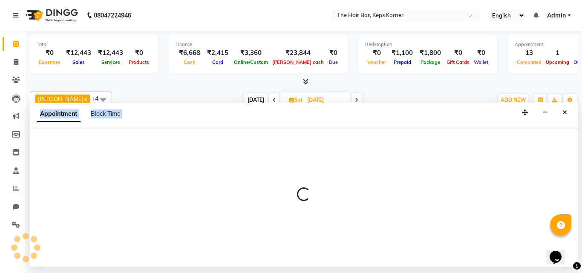
click at [510, 168] on div at bounding box center [304, 198] width 548 height 138
select select "92086"
select select "1140"
select select "tentative"
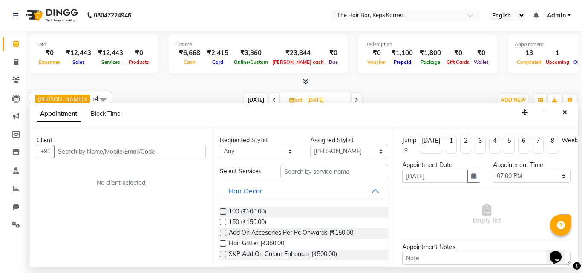
click at [88, 149] on input "text" at bounding box center [130, 151] width 152 height 13
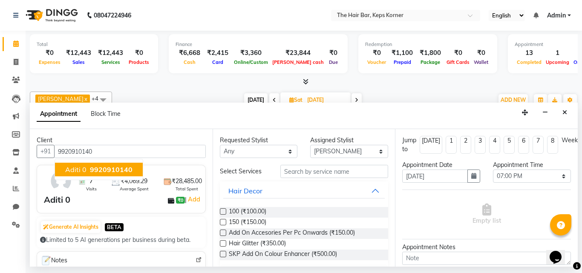
click at [100, 175] on button "Aditi 0 9920910140" at bounding box center [99, 170] width 88 height 14
type input "9920910140"
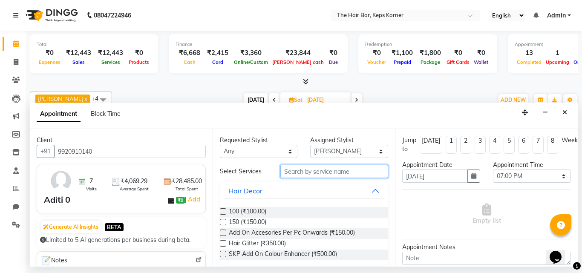
click at [297, 171] on input "text" at bounding box center [335, 171] width 108 height 13
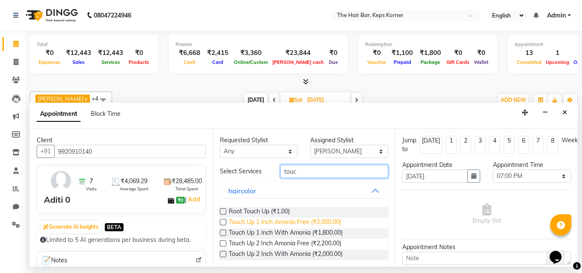
type input "touc"
click at [307, 224] on span "Touch Up 1 Inch Amonia Free (₹2,000.00)" at bounding box center [285, 223] width 113 height 11
checkbox input "false"
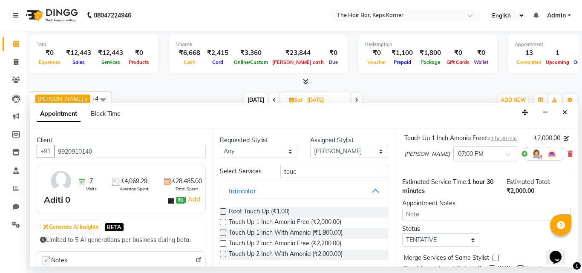
scroll to position [102, 0]
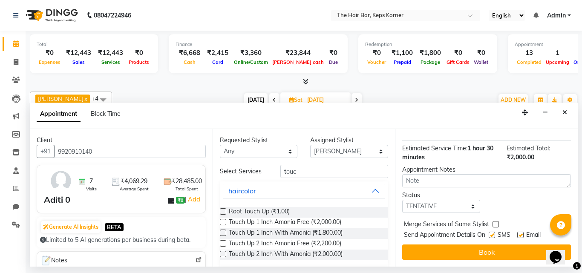
click at [461, 246] on button "Book" at bounding box center [487, 252] width 169 height 15
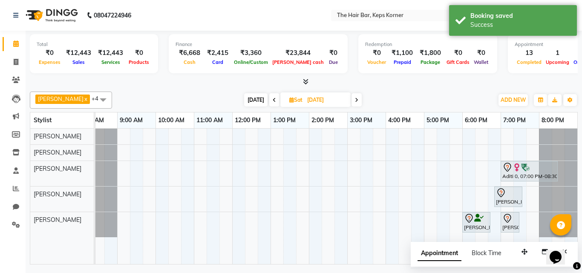
click at [248, 98] on span "[DATE]" at bounding box center [255, 99] width 23 height 13
type input "[DATE]"
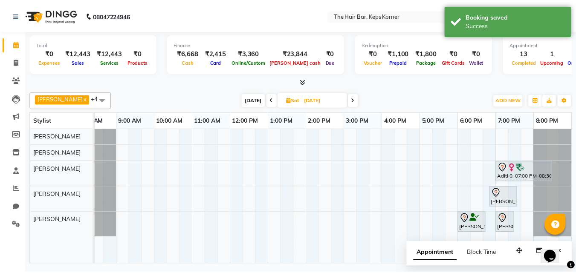
scroll to position [0, 17]
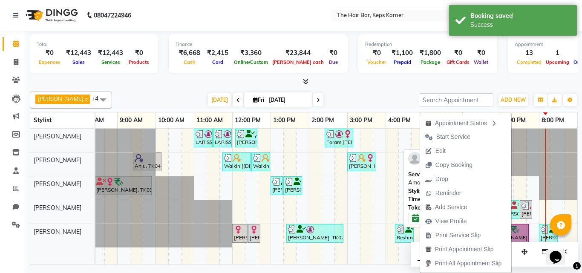
click at [523, 229] on link "[PERSON_NAME], TK13, 06:35 PM-07:45 PM, Touch Up 2 Inch Amonia Free" at bounding box center [507, 233] width 44 height 19
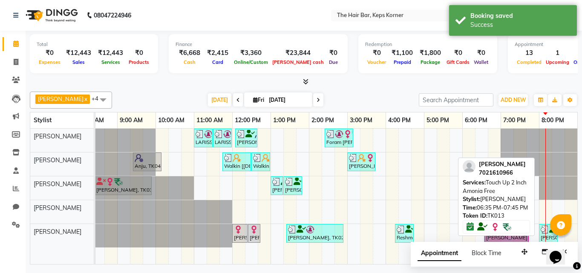
click at [512, 236] on link "[PERSON_NAME], TK13, 06:35 PM-07:45 PM, Touch Up 2 Inch Amonia Free" at bounding box center [507, 233] width 44 height 19
select select "6"
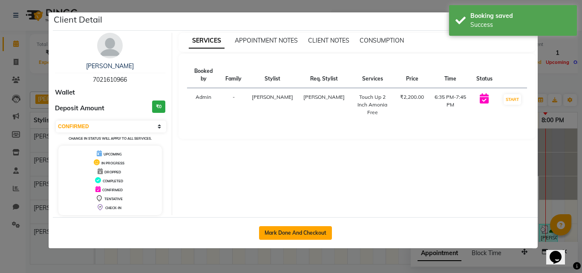
click at [305, 237] on button "Mark Done And Checkout" at bounding box center [295, 233] width 73 height 14
select select "service"
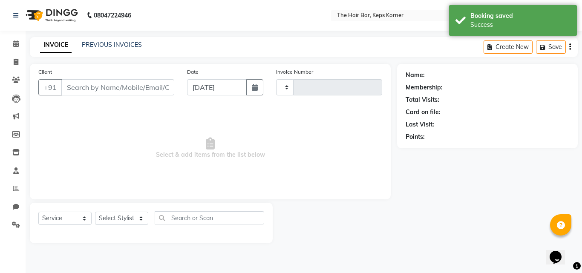
type input "1631"
select select "3"
select select "8992"
type input "7021610966"
select select "92085"
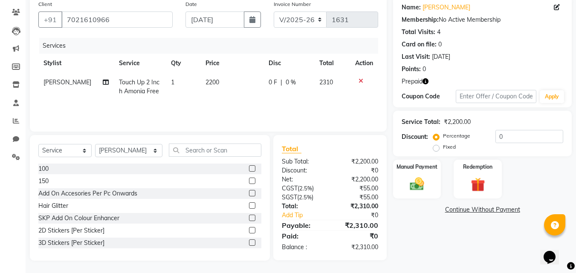
scroll to position [68, 0]
click at [491, 184] on div "Redemption" at bounding box center [478, 179] width 50 height 41
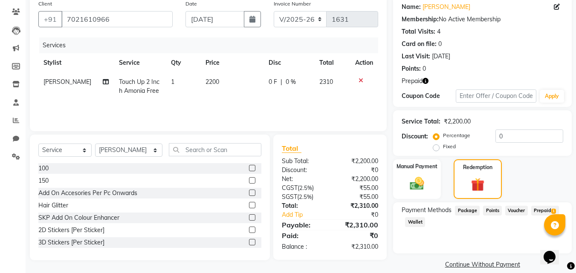
click at [540, 212] on span "Prepaid 1" at bounding box center [545, 211] width 28 height 10
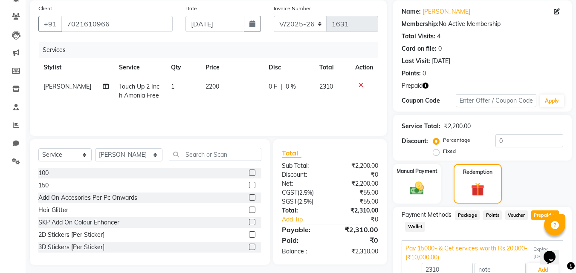
scroll to position [0, 0]
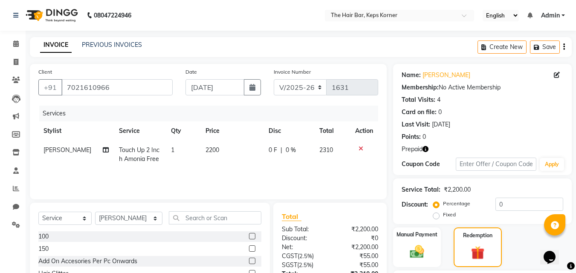
drag, startPoint x: 205, startPoint y: 149, endPoint x: 195, endPoint y: 133, distance: 18.8
click at [206, 147] on span "2200" at bounding box center [213, 150] width 14 height 8
click at [200, 144] on td "1" at bounding box center [183, 155] width 35 height 28
click at [197, 137] on table "Stylist Service Qty Price Disc Total Action Tausif Shaikh Touch Up 2 Inch Amoni…" at bounding box center [208, 145] width 340 height 47
type input "10000"
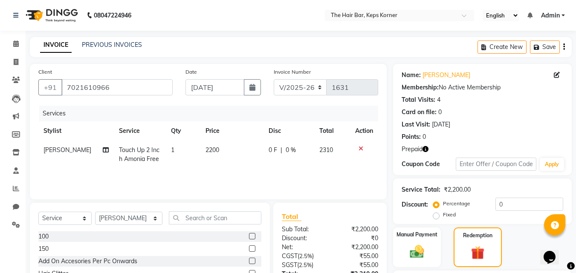
click at [214, 149] on span "2200" at bounding box center [213, 150] width 14 height 8
select select "92085"
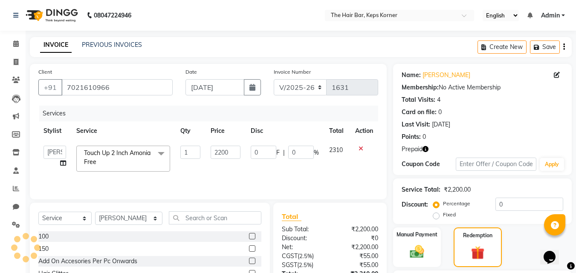
click at [214, 149] on input "2200" at bounding box center [225, 152] width 29 height 13
type input "2000"
click at [241, 169] on div "Services Stylist Service Qty Price Disc Total Action Aakash Samani Admin Akshat…" at bounding box center [208, 148] width 340 height 85
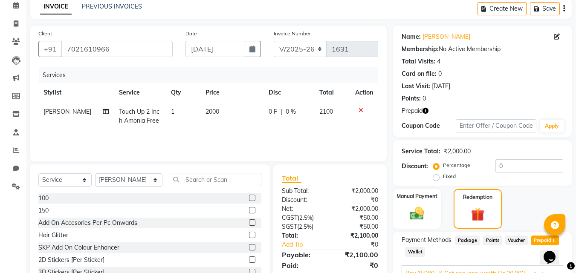
scroll to position [106, 0]
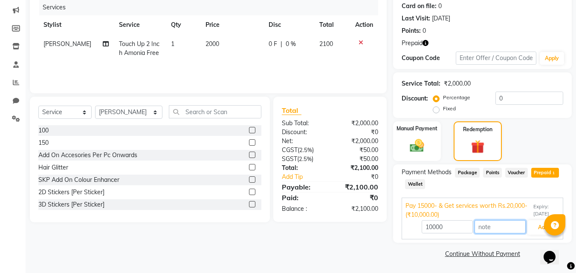
click at [498, 229] on input "text" at bounding box center [500, 226] width 51 height 13
click at [535, 228] on button "Add" at bounding box center [542, 227] width 31 height 14
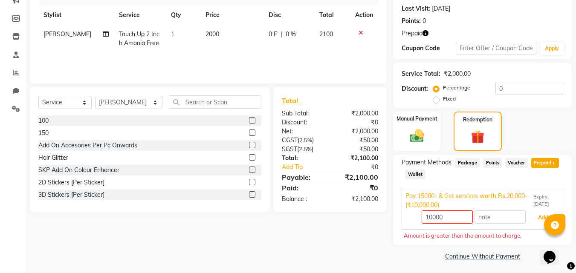
scroll to position [119, 0]
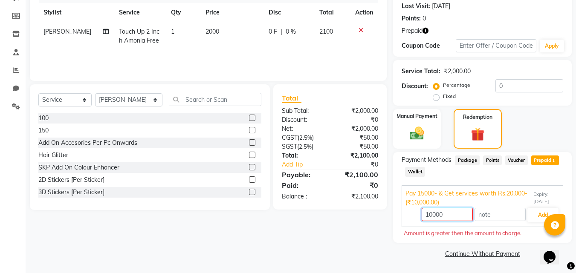
click at [453, 213] on input "10000" at bounding box center [447, 214] width 51 height 13
type input "1"
type input "2100"
click at [543, 214] on button "Add" at bounding box center [542, 215] width 31 height 14
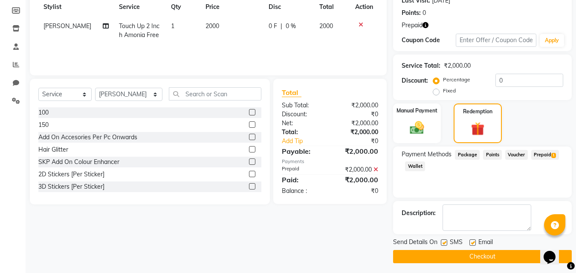
scroll to position [127, 0]
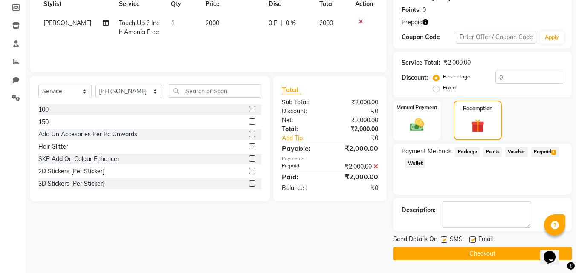
click at [377, 165] on icon at bounding box center [376, 167] width 5 height 6
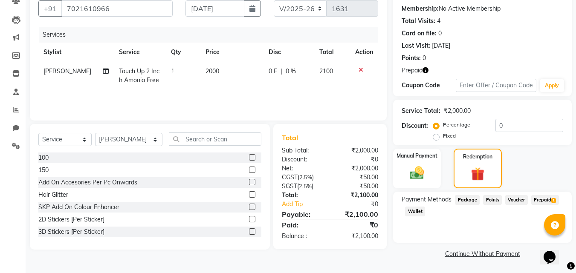
click at [542, 199] on span "Prepaid 1" at bounding box center [545, 200] width 28 height 10
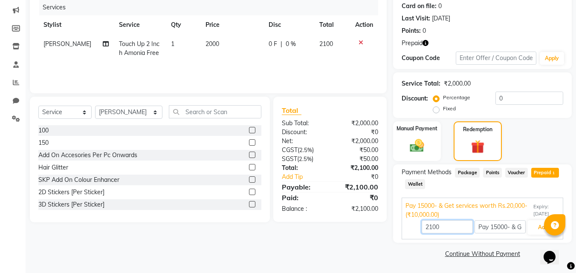
click at [444, 227] on input "2100" at bounding box center [447, 226] width 51 height 13
click at [535, 226] on button "Add" at bounding box center [542, 227] width 31 height 14
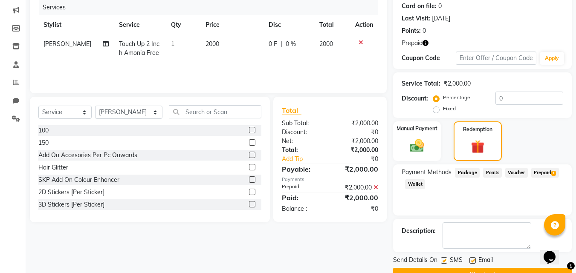
scroll to position [127, 0]
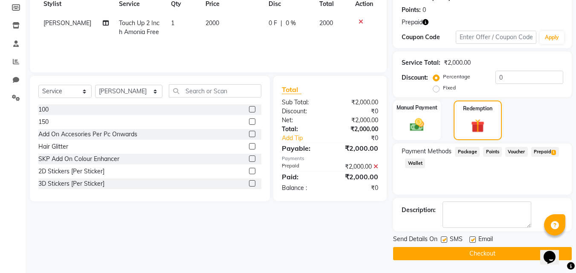
click at [444, 250] on button "Checkout" at bounding box center [482, 253] width 179 height 13
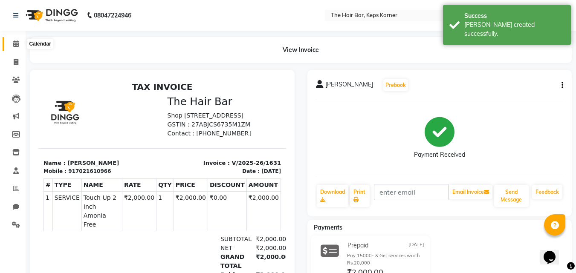
click at [15, 48] on span at bounding box center [16, 44] width 15 height 10
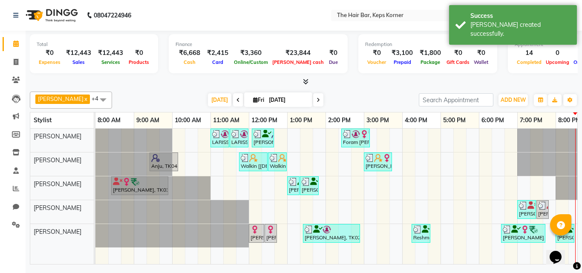
click at [324, 77] on div "Total ₹0 Expenses ₹12,443 Sales ₹12,443 Services ₹0 Products Finance ₹6,668 Cas…" at bounding box center [304, 59] width 548 height 56
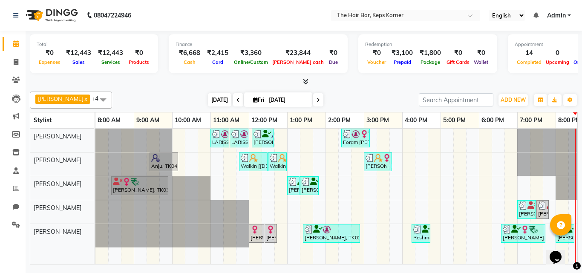
click at [208, 96] on span "[DATE]" at bounding box center [219, 99] width 23 height 13
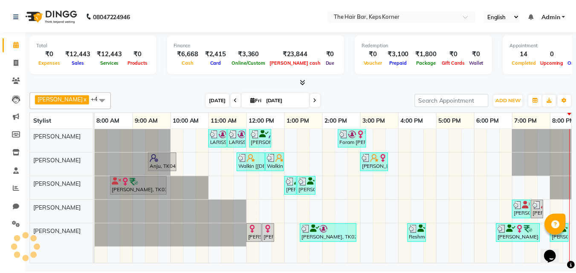
scroll to position [0, 17]
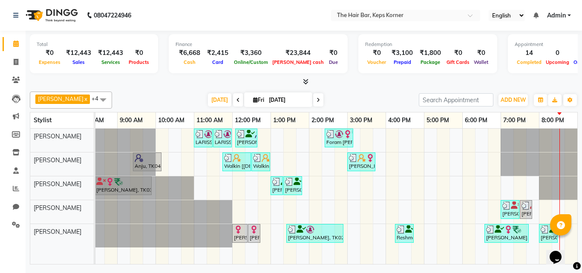
click at [310, 82] on div at bounding box center [304, 82] width 548 height 9
click at [303, 82] on icon at bounding box center [306, 81] width 6 height 6
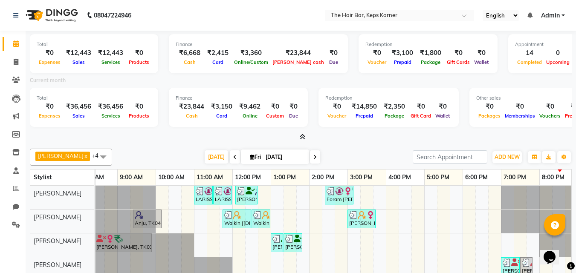
click at [302, 84] on div "Current month" at bounding box center [300, 82] width 555 height 12
click at [14, 190] on icon at bounding box center [16, 188] width 6 height 6
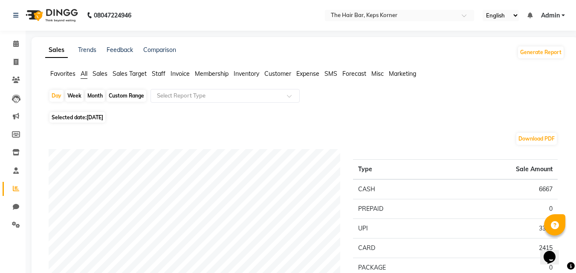
click at [94, 75] on span "Sales" at bounding box center [100, 74] width 15 height 8
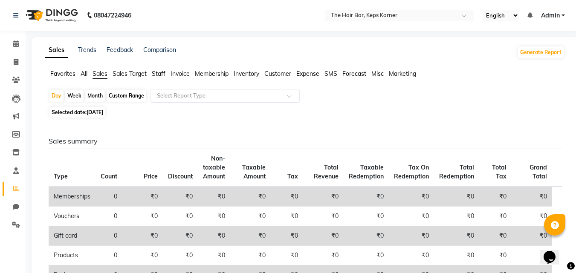
click at [230, 98] on input "text" at bounding box center [216, 96] width 123 height 9
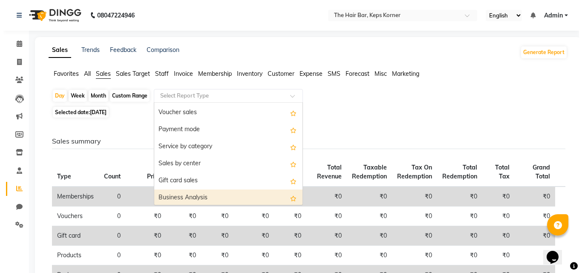
scroll to position [119, 0]
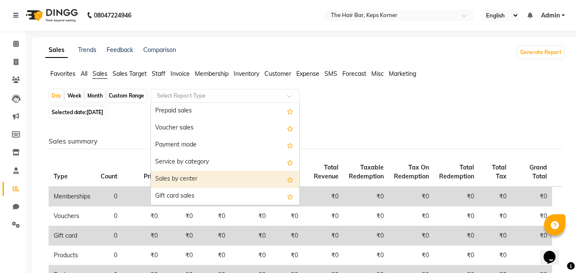
click at [210, 178] on div "Sales by center" at bounding box center [225, 179] width 148 height 17
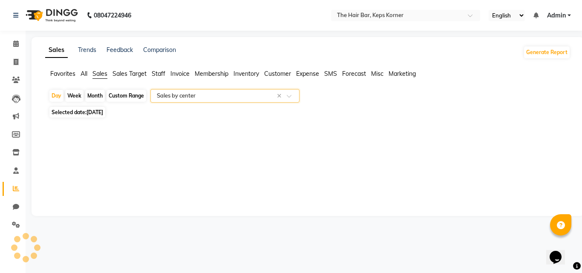
click at [224, 93] on input "text" at bounding box center [216, 96] width 123 height 9
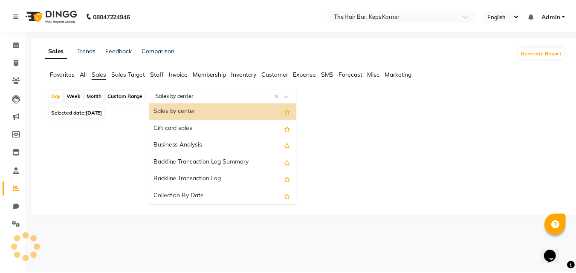
scroll to position [205, 0]
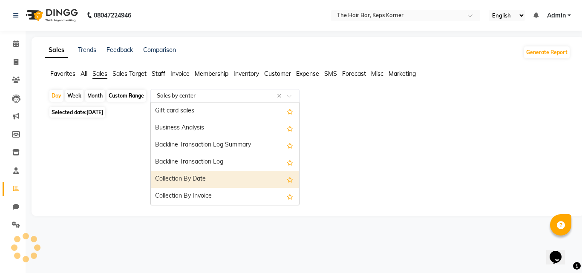
select select "full_report"
select select "csv"
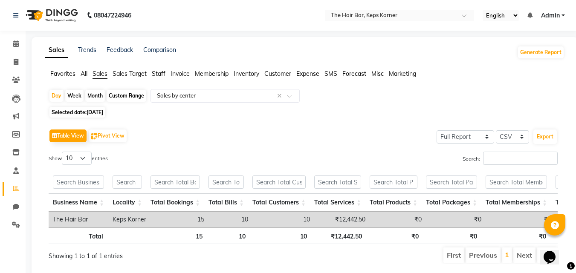
click at [373, 119] on div "Day Week Month Custom Range Select Report Type × Sales by center × Selected dat…" at bounding box center [304, 180] width 519 height 182
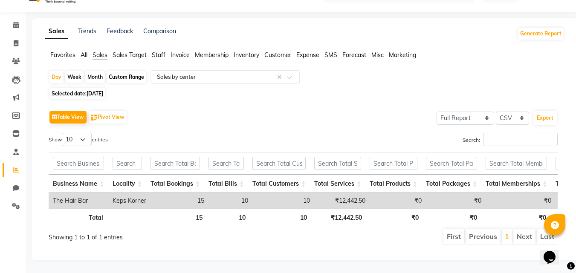
scroll to position [0, 0]
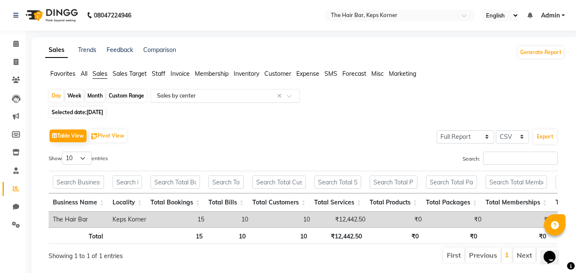
click at [200, 95] on input "text" at bounding box center [216, 96] width 123 height 9
click at [84, 73] on span "All" at bounding box center [84, 74] width 7 height 8
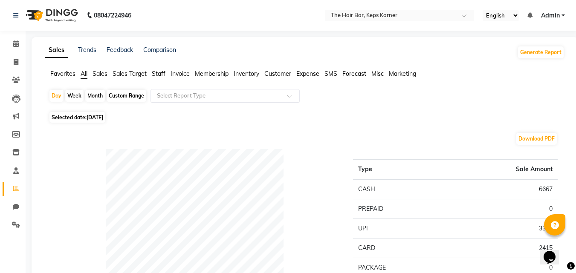
click at [208, 95] on input "text" at bounding box center [216, 96] width 123 height 9
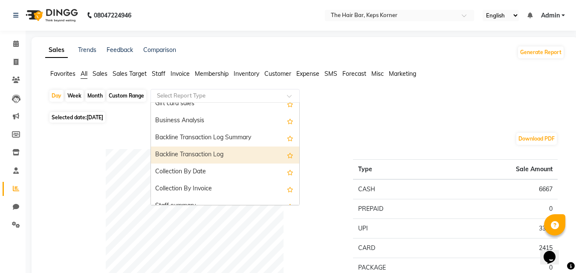
scroll to position [213, 0]
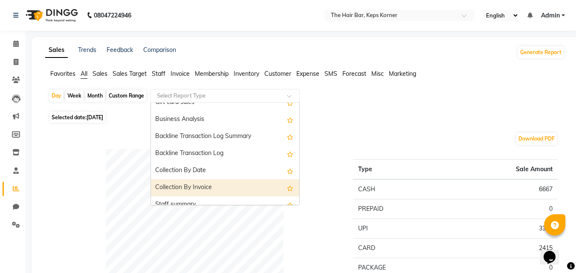
click at [230, 184] on div "Collection By Invoice" at bounding box center [225, 188] width 148 height 17
select select "full_report"
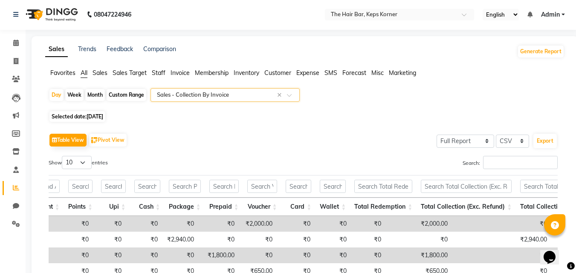
scroll to position [0, 0]
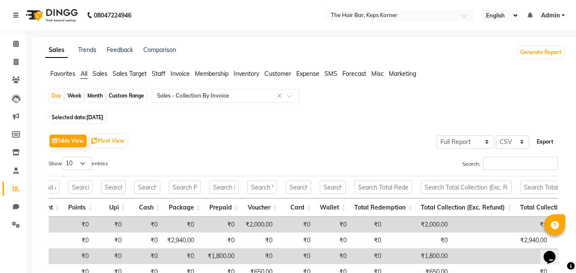
click at [548, 138] on button "Export" at bounding box center [544, 142] width 23 height 14
click at [513, 145] on select "Select CSV PDF" at bounding box center [512, 142] width 33 height 13
click at [496, 136] on select "Select CSV PDF" at bounding box center [512, 142] width 33 height 13
click at [504, 143] on select "Select CSV PDF" at bounding box center [512, 142] width 33 height 13
select select "csv"
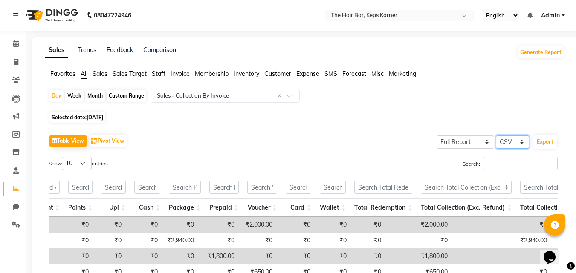
click at [496, 136] on select "Select CSV PDF" at bounding box center [512, 142] width 33 height 13
click at [456, 143] on select "Select Full Report Filtered Report" at bounding box center [466, 142] width 58 height 13
click at [400, 145] on div "Table View Pivot View Select Full Report Filtered Report Select CSV PDF Export" at bounding box center [303, 141] width 509 height 18
click at [458, 141] on select "Select Full Report Filtered Report" at bounding box center [466, 142] width 58 height 13
click at [437, 136] on select "Select Full Report Filtered Report" at bounding box center [466, 142] width 58 height 13
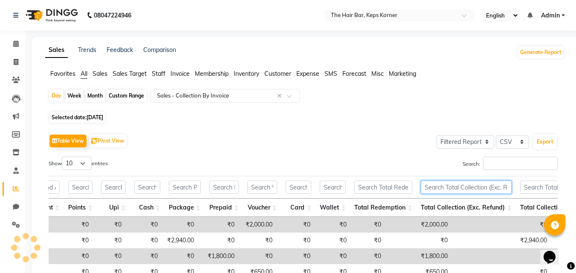
click at [454, 188] on input "text" at bounding box center [466, 187] width 91 height 13
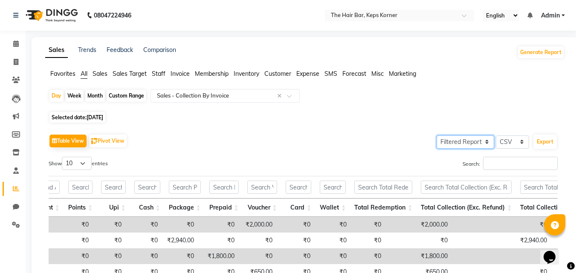
click at [467, 144] on select "Select Full Report Filtered Report" at bounding box center [466, 142] width 58 height 13
select select "full_report"
click at [437, 136] on select "Select Full Report Filtered Report" at bounding box center [466, 142] width 58 height 13
click at [373, 115] on div "Selected date: 03-10-2025" at bounding box center [307, 117] width 516 height 9
click at [508, 143] on select "Select CSV PDF" at bounding box center [512, 142] width 33 height 13
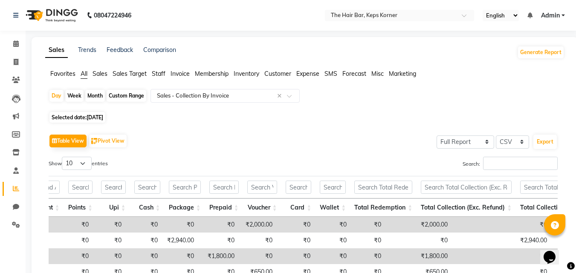
click at [342, 116] on div "Selected date: 03-10-2025" at bounding box center [307, 117] width 516 height 9
click at [543, 141] on button "Export" at bounding box center [544, 142] width 23 height 14
click at [16, 44] on icon at bounding box center [16, 44] width 6 height 6
